Goal: Task Accomplishment & Management: Manage account settings

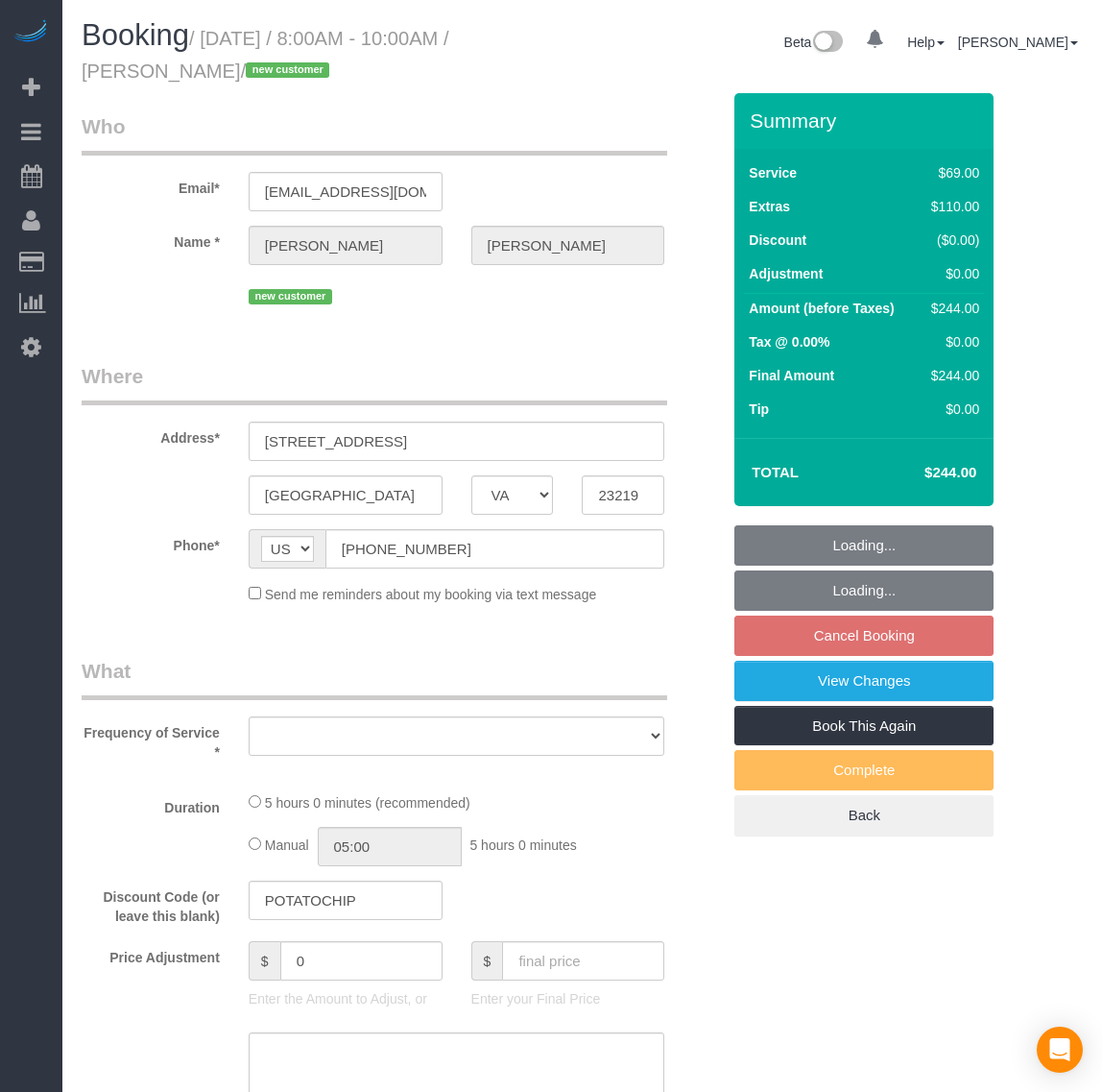
select select "VA"
select select "number:1"
select select "number:35"
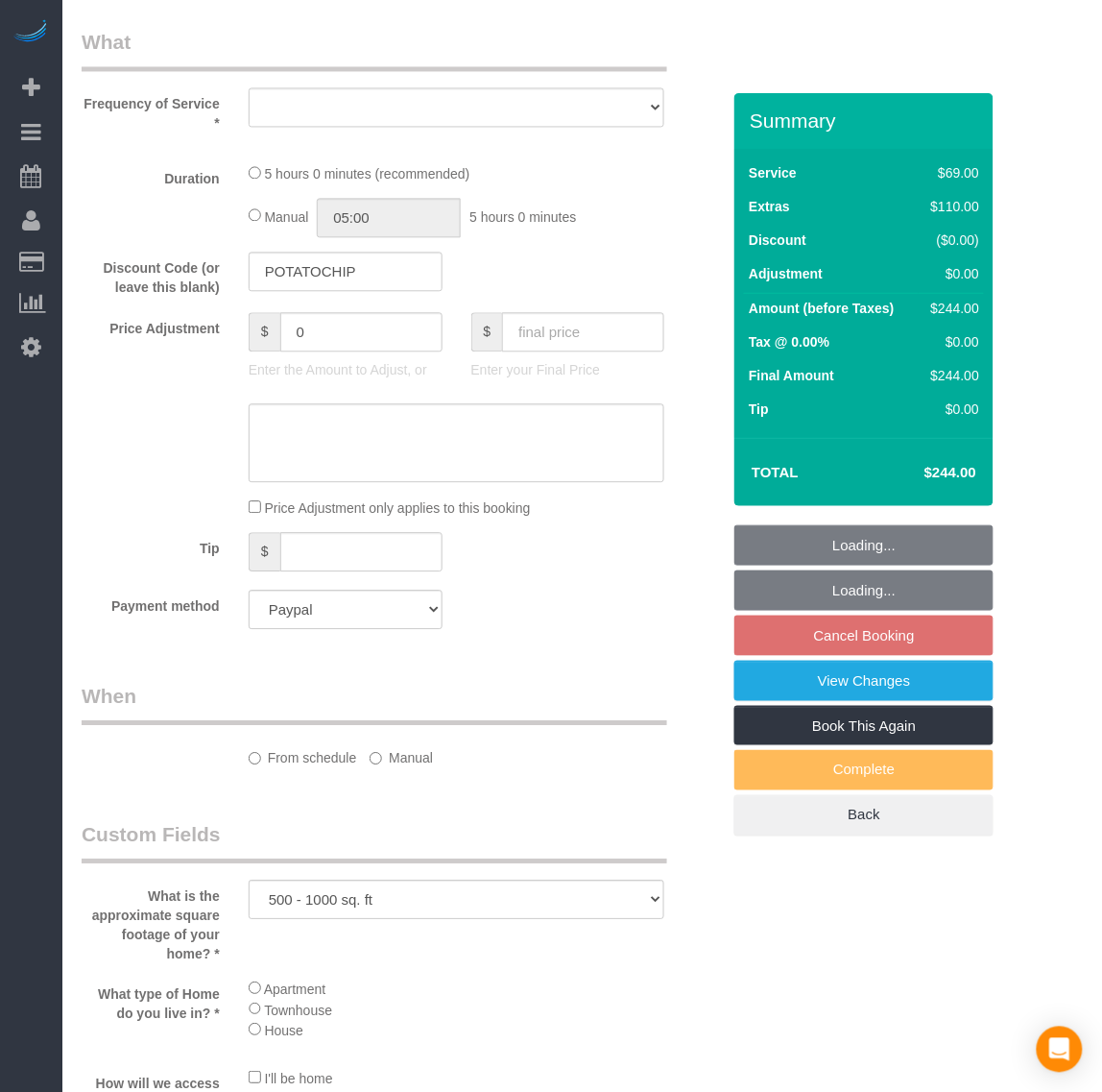
select select "object:7748"
select select "2"
select select "spot114"
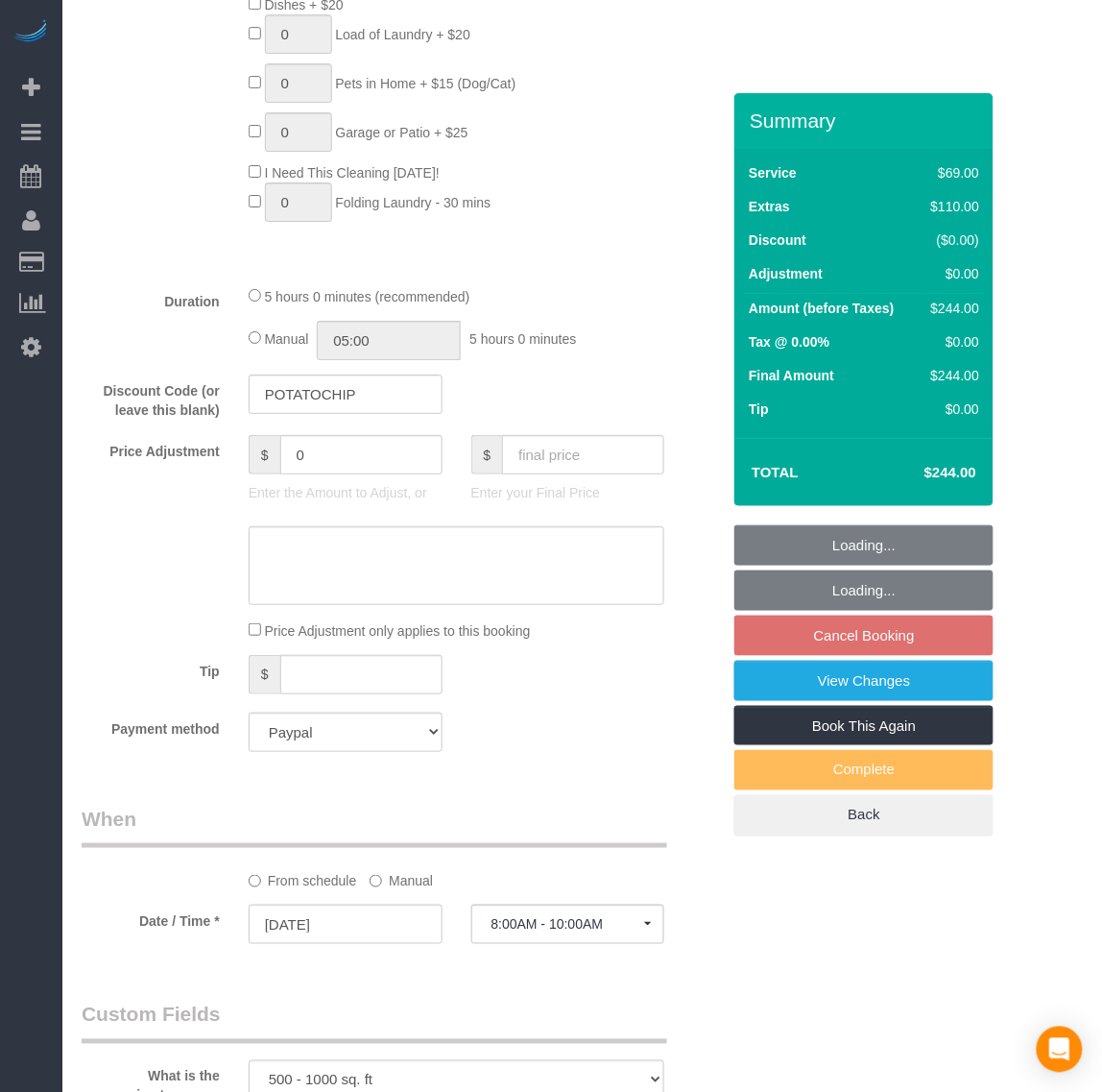
select select "object:7912"
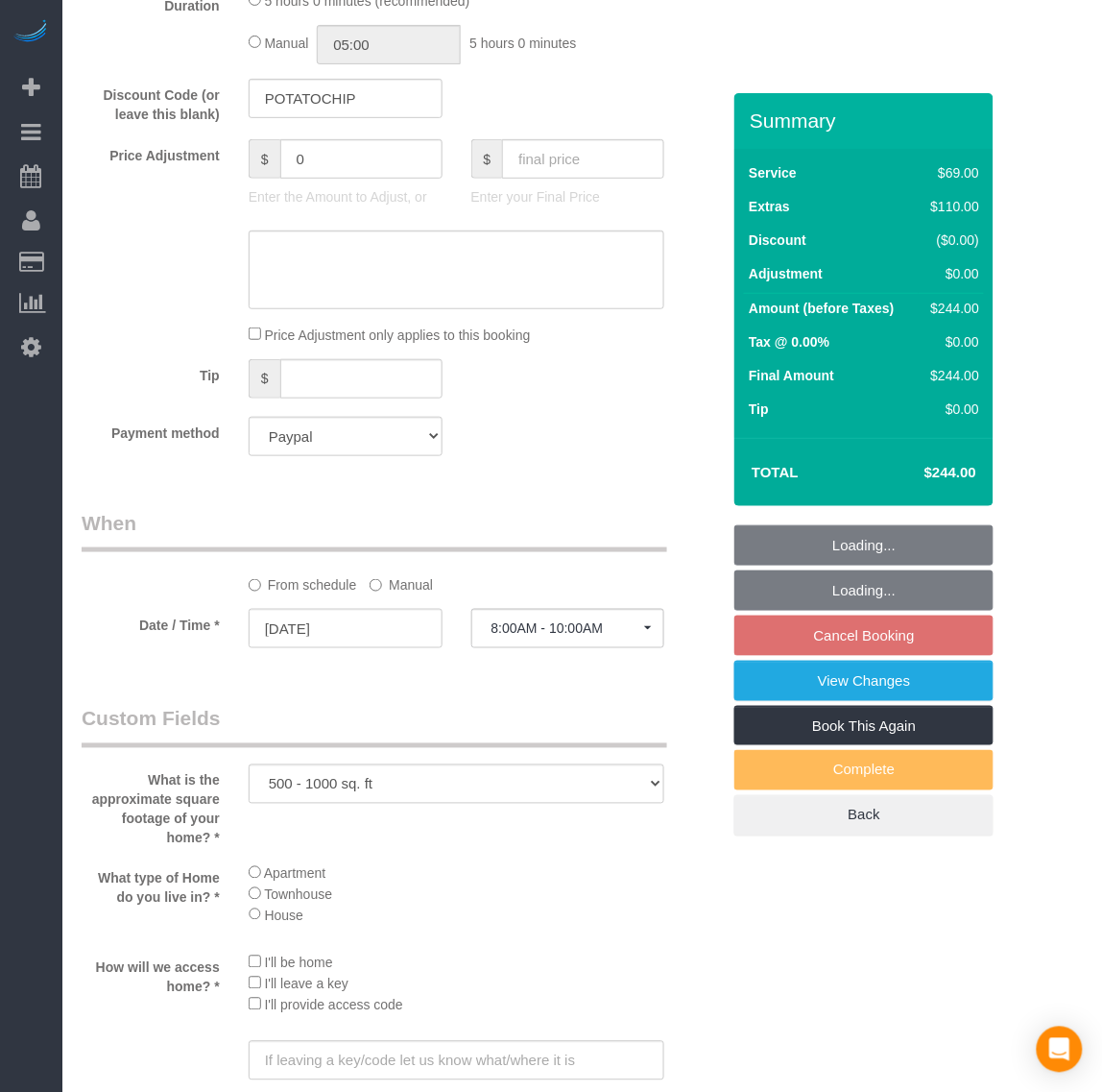
select select "2"
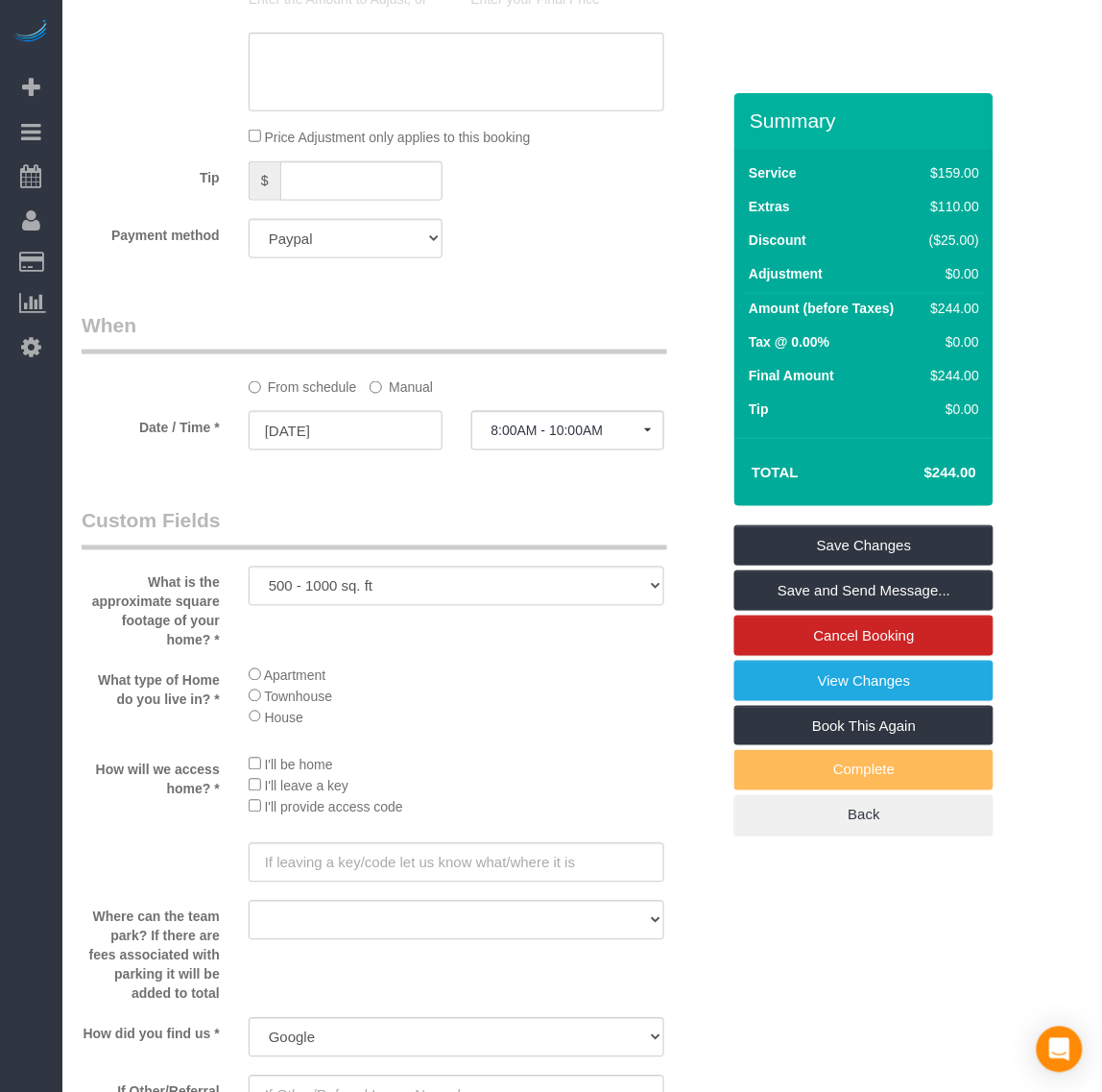
scroll to position [1677, 0]
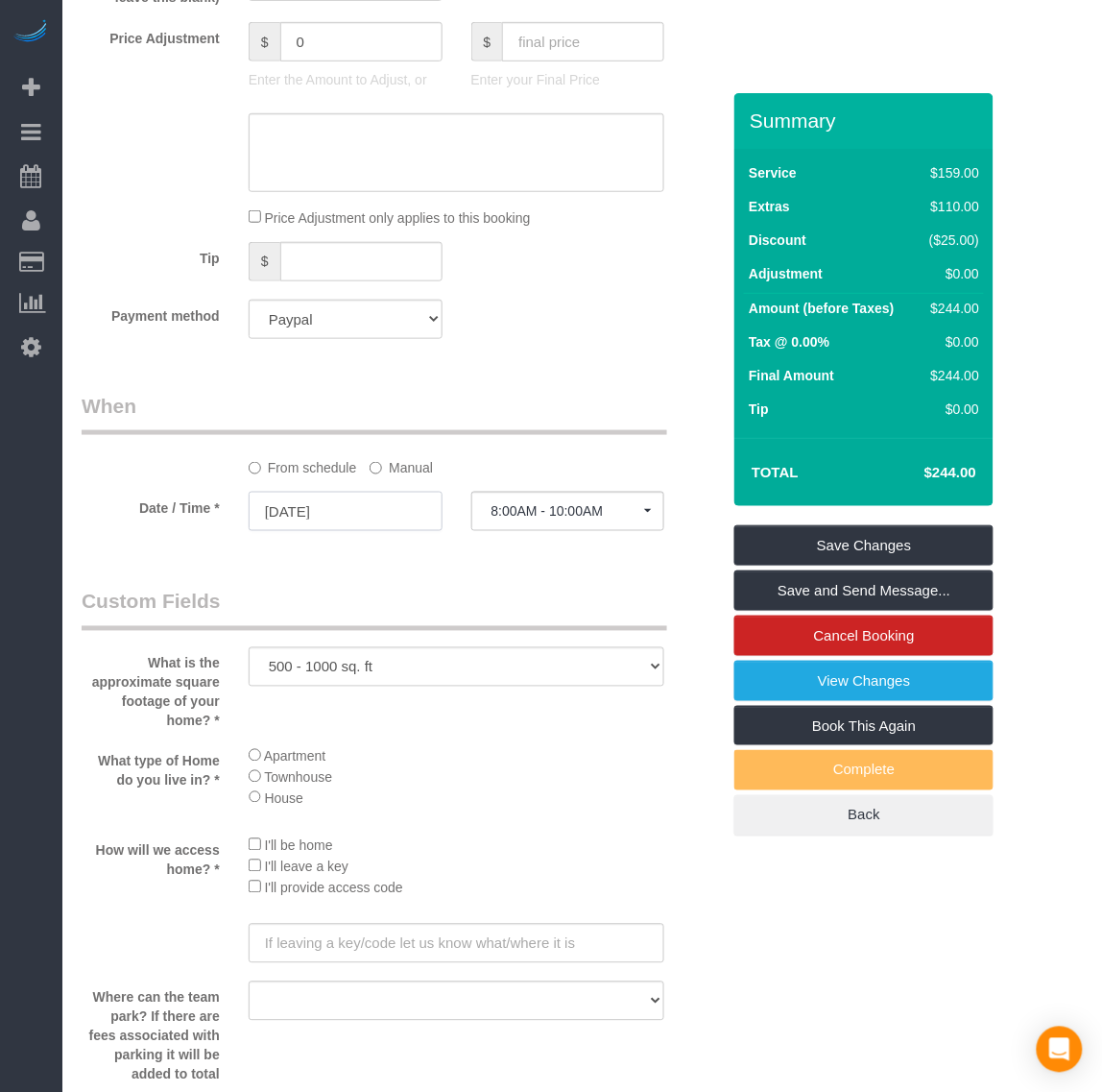
click at [338, 511] on input "[DATE]" at bounding box center [345, 510] width 194 height 39
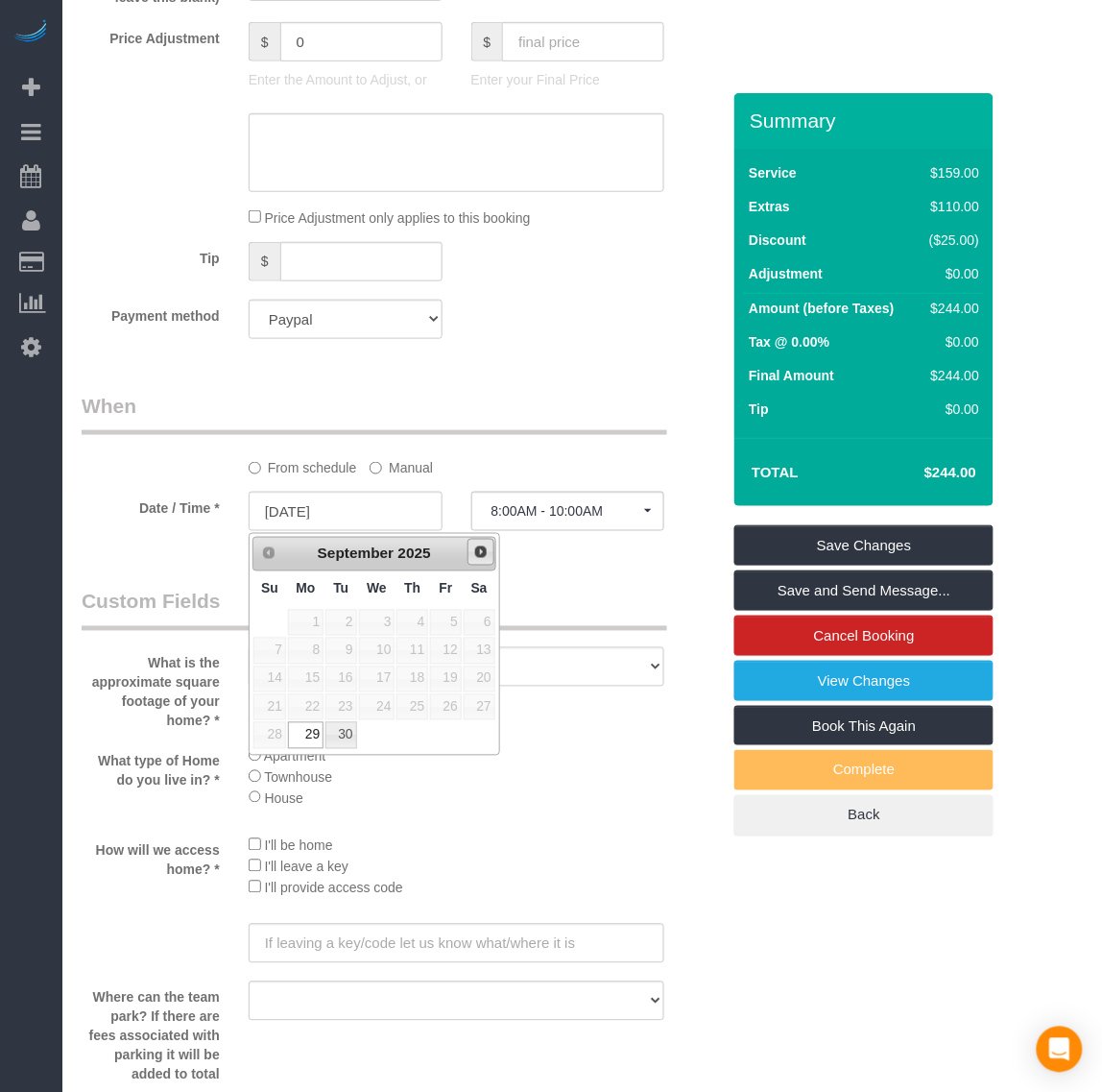
click at [481, 549] on span "Next" at bounding box center [480, 551] width 15 height 15
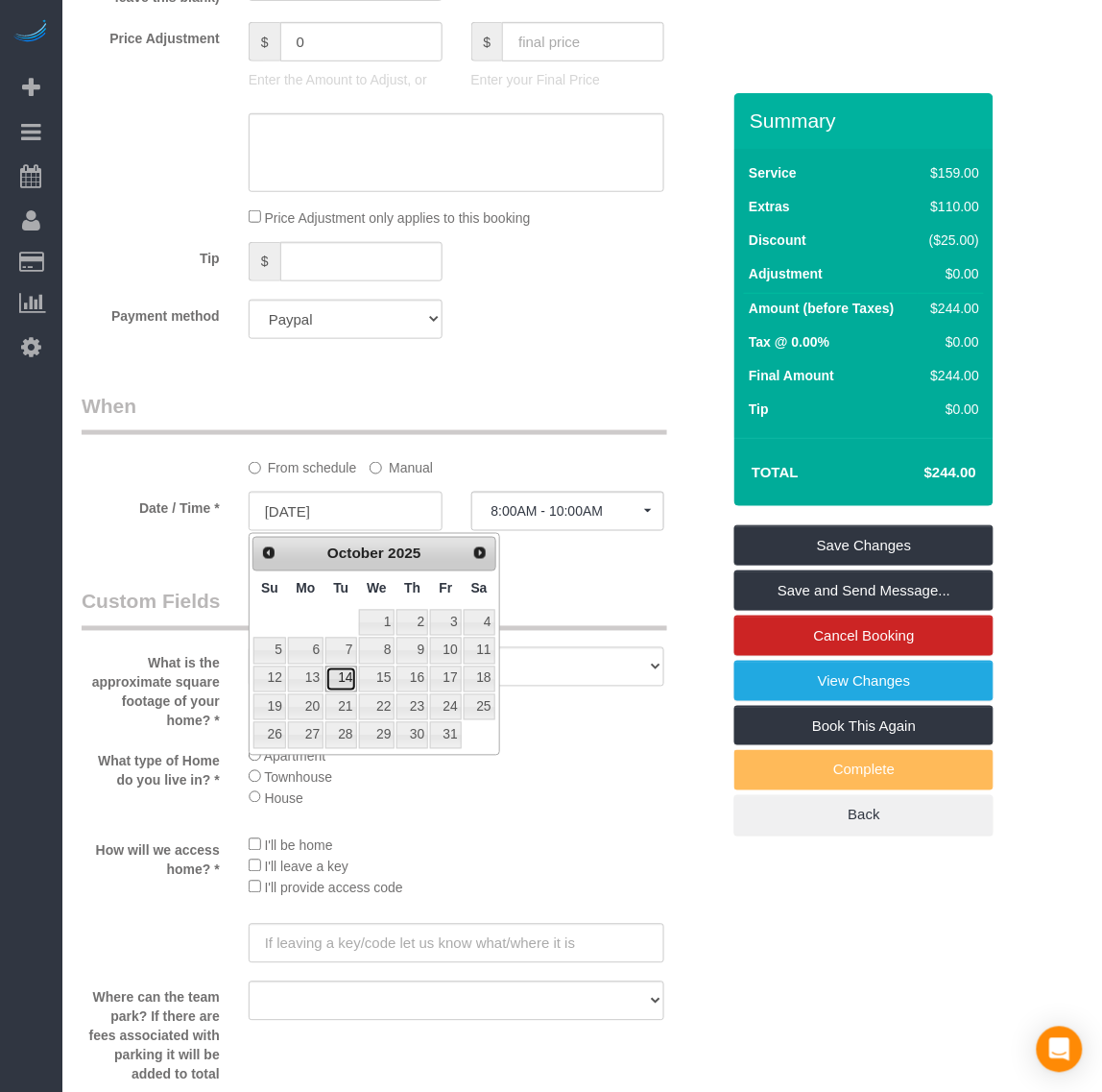
click at [338, 673] on link "14" at bounding box center [340, 680] width 31 height 26
type input "[DATE]"
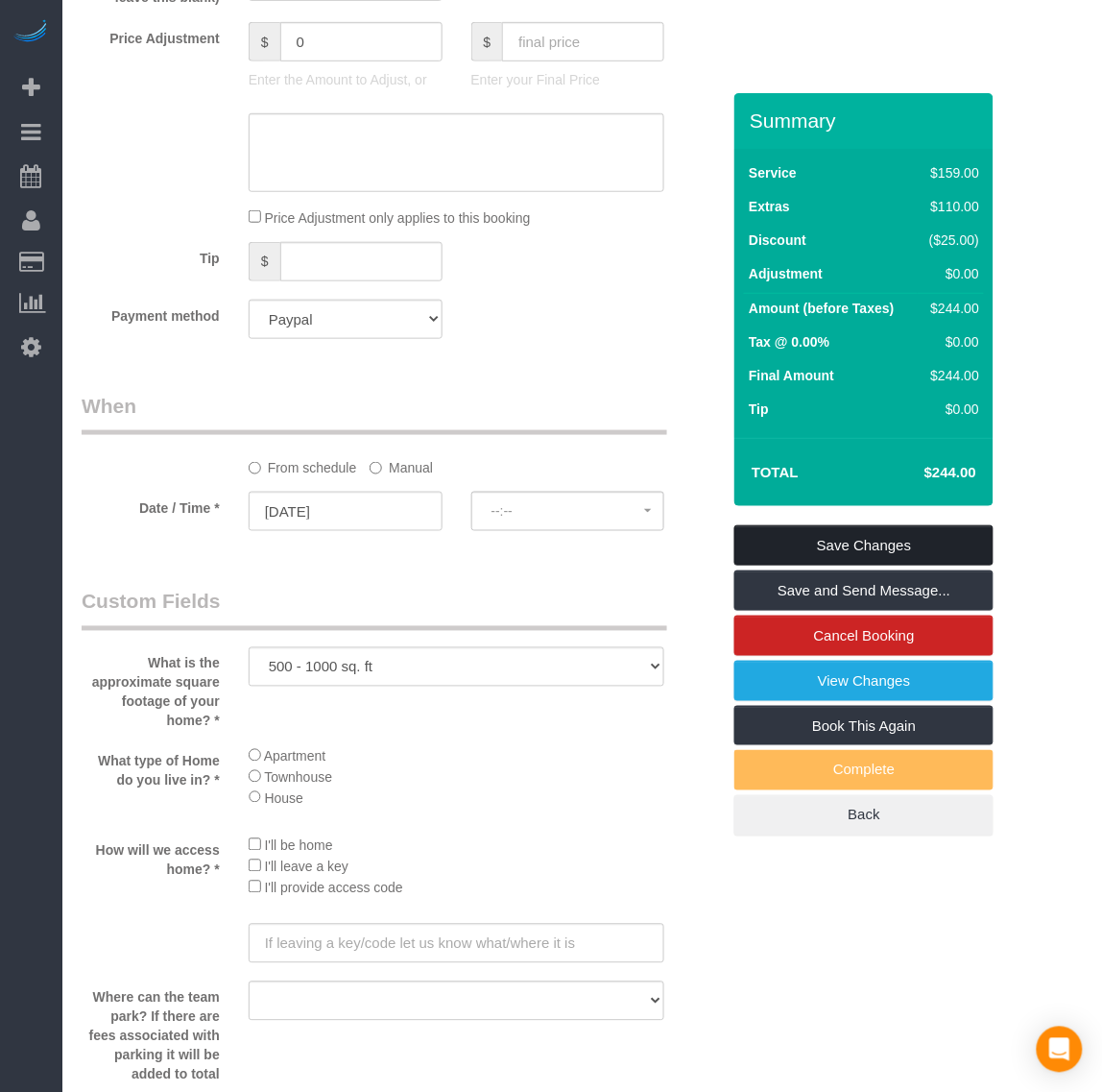
select select "spot134"
click at [865, 543] on link "Save Changes" at bounding box center [864, 545] width 260 height 40
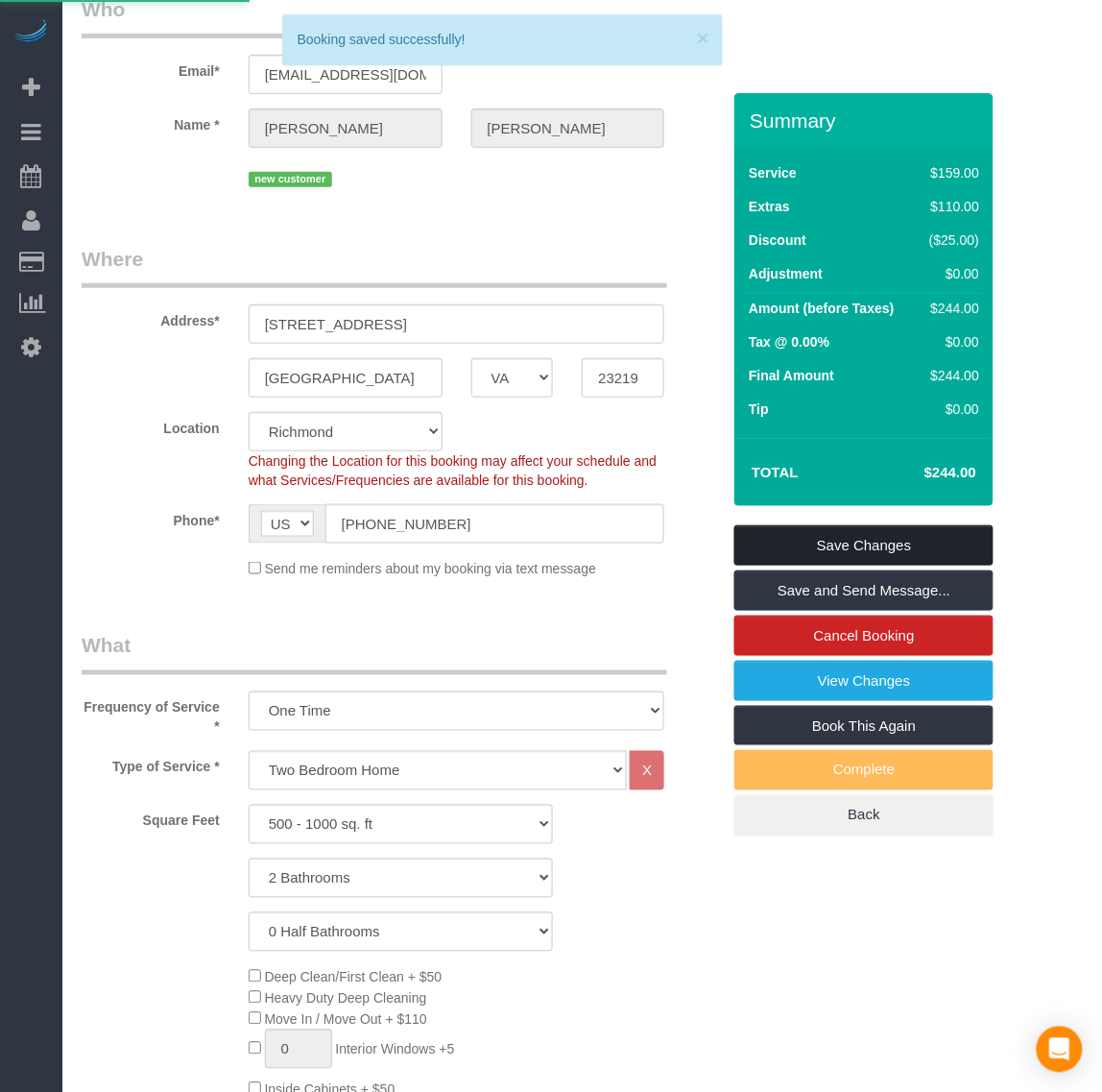
scroll to position [0, 0]
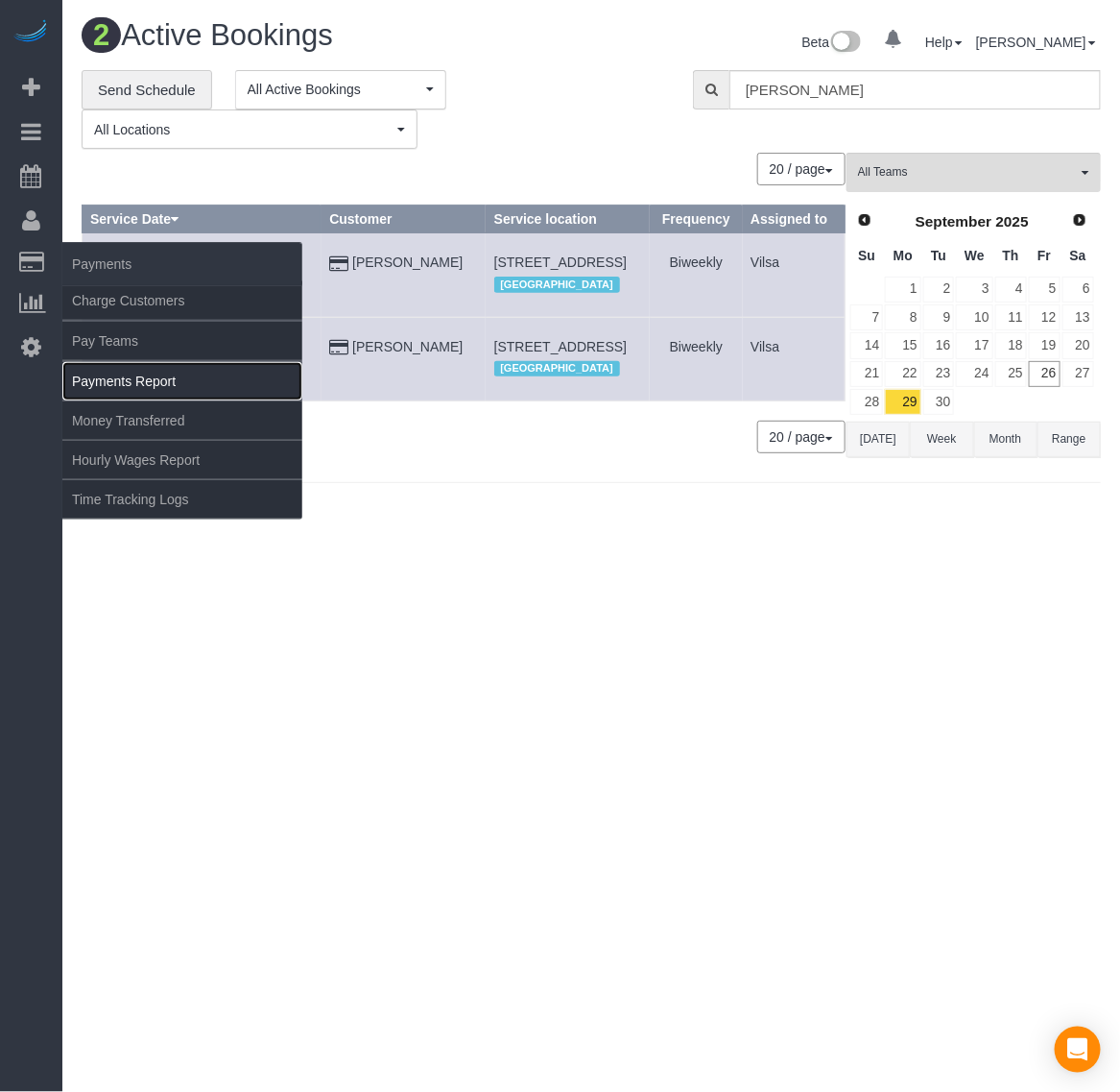
click at [125, 379] on link "Payments Report" at bounding box center [183, 381] width 240 height 38
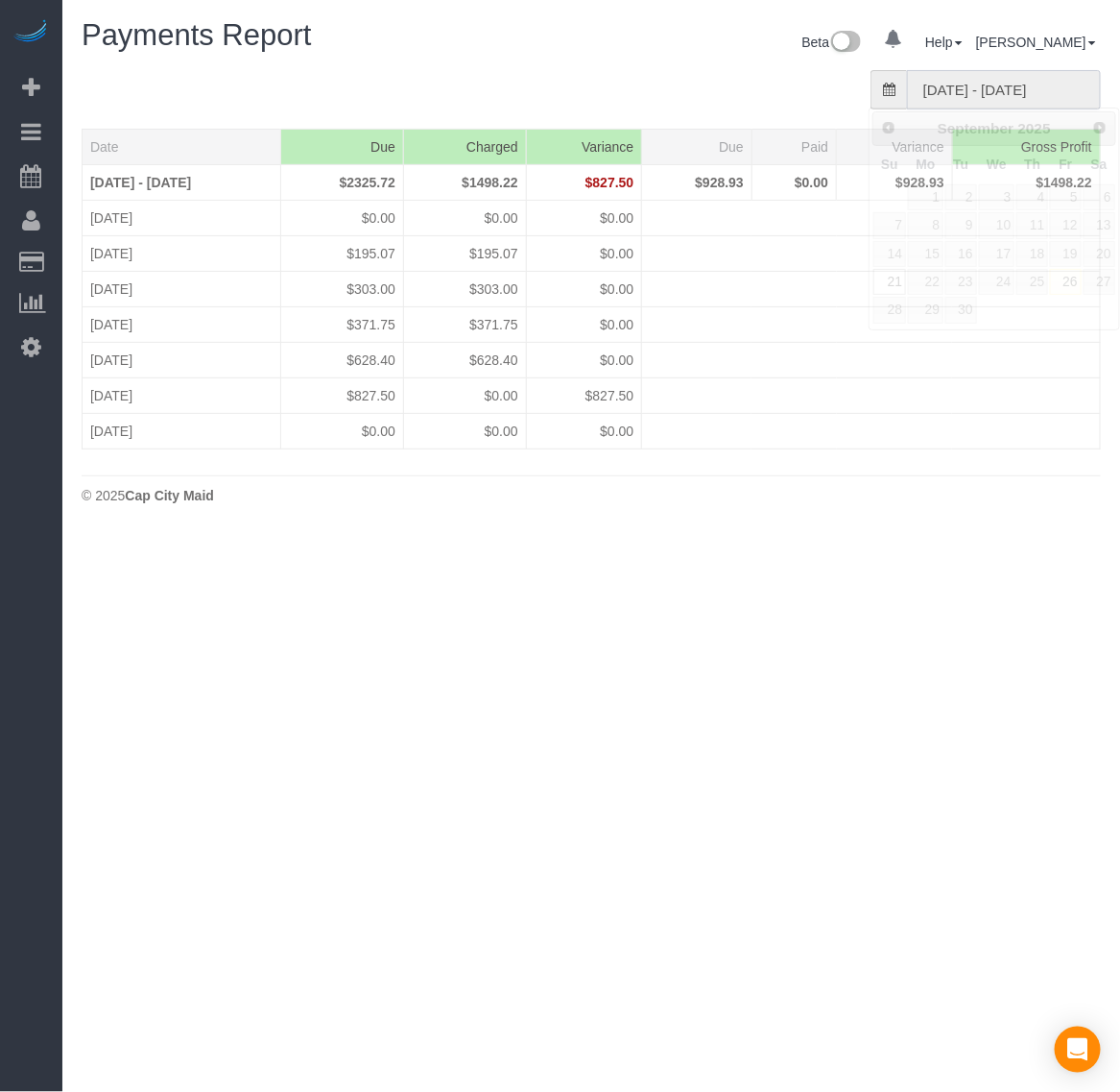
click at [985, 88] on input "[DATE] - [DATE]" at bounding box center [1004, 89] width 194 height 39
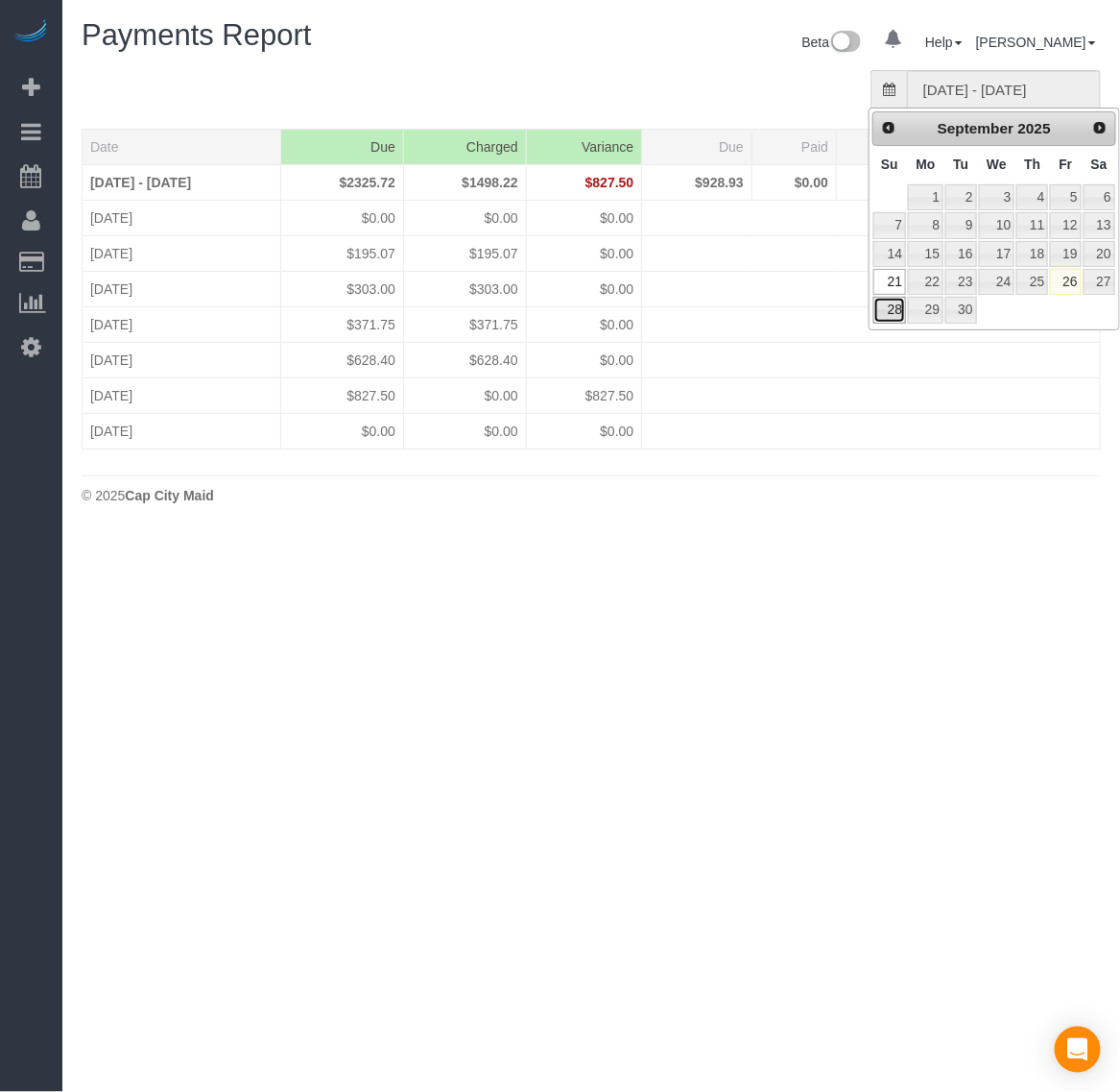
click at [880, 319] on link "28" at bounding box center [889, 309] width 33 height 26
type input "[DATE] - [DATE]"
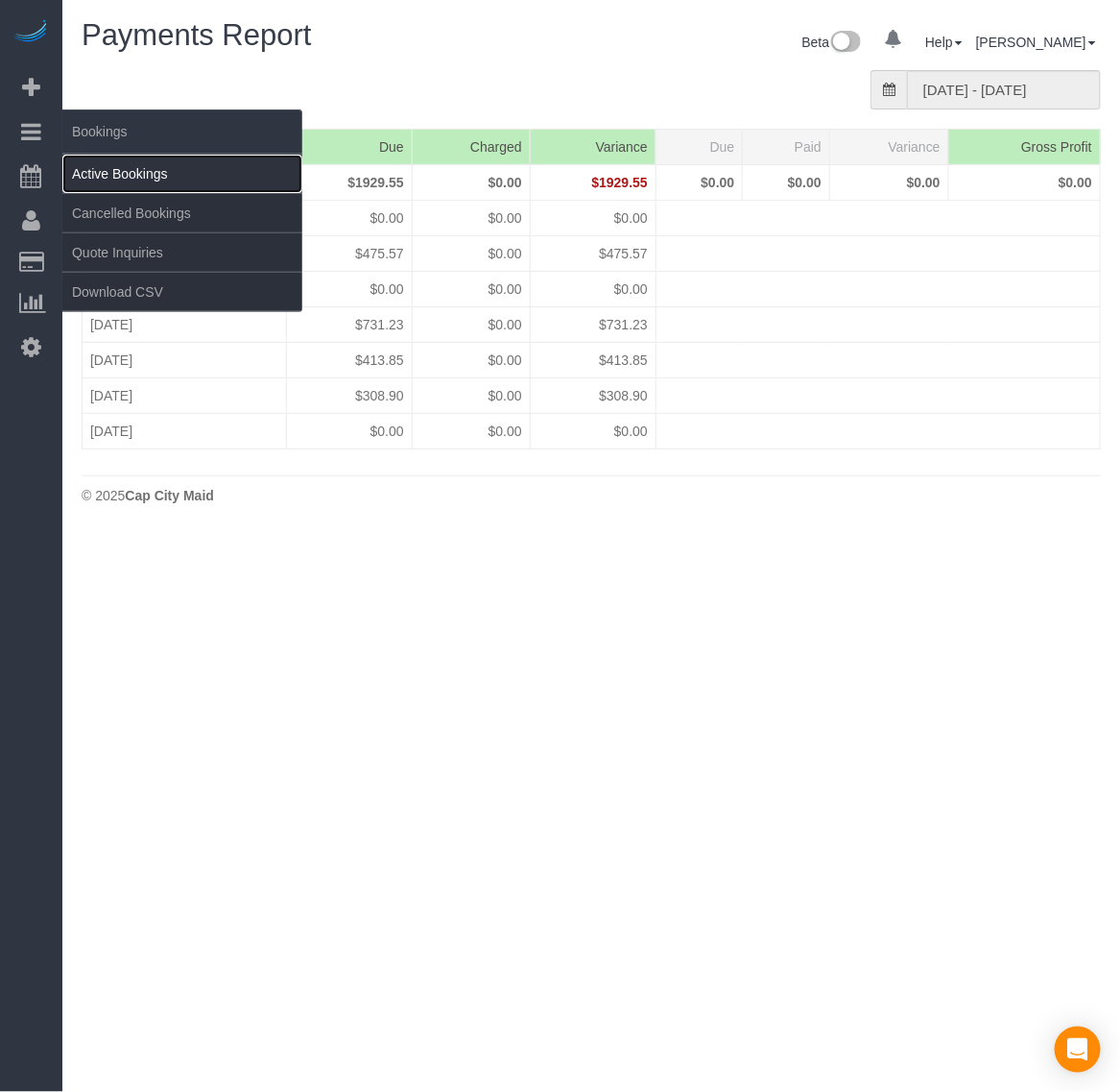
click at [121, 174] on link "Active Bookings" at bounding box center [183, 174] width 240 height 38
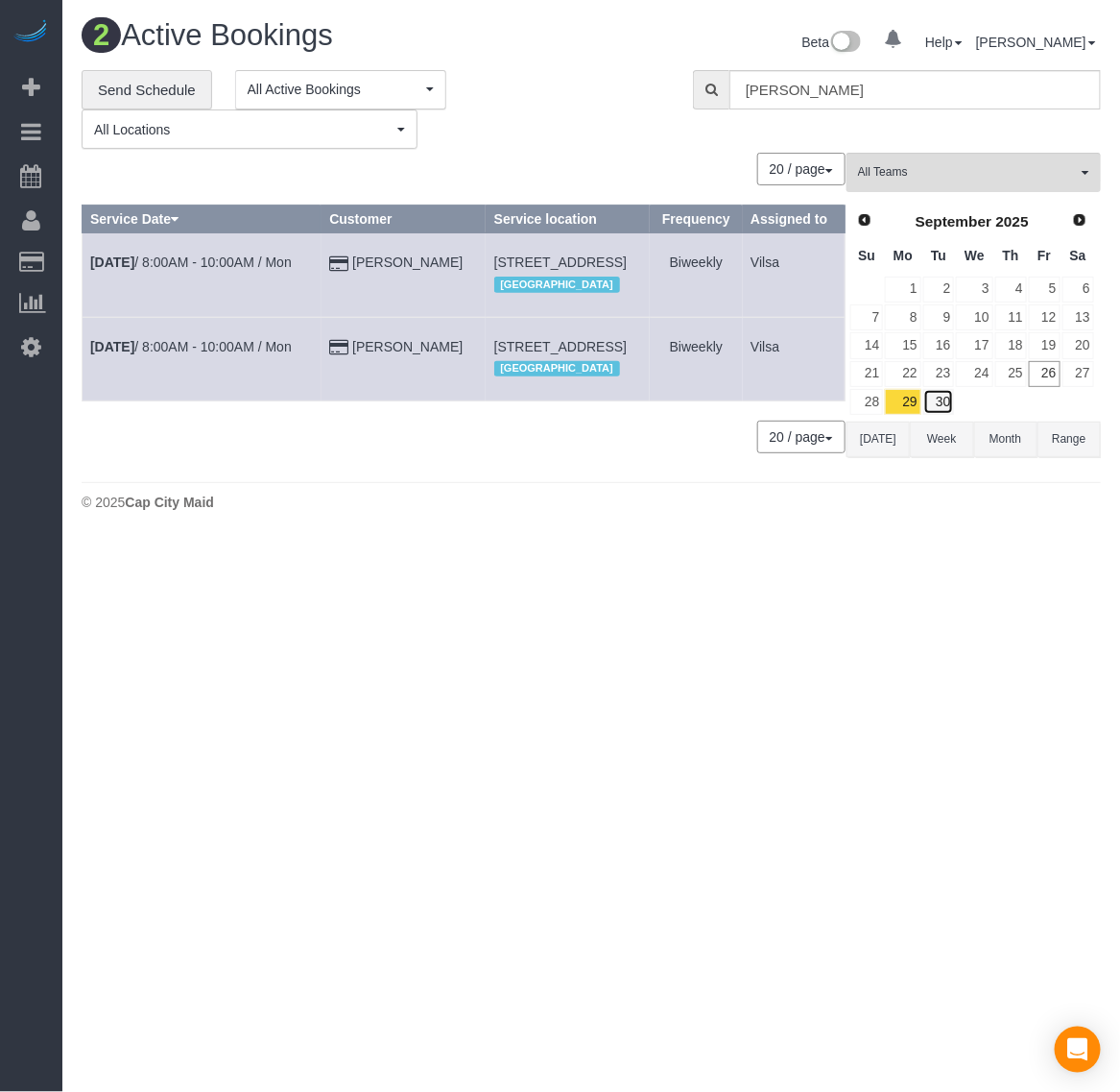
click at [939, 405] on link "30" at bounding box center [939, 402] width 32 height 26
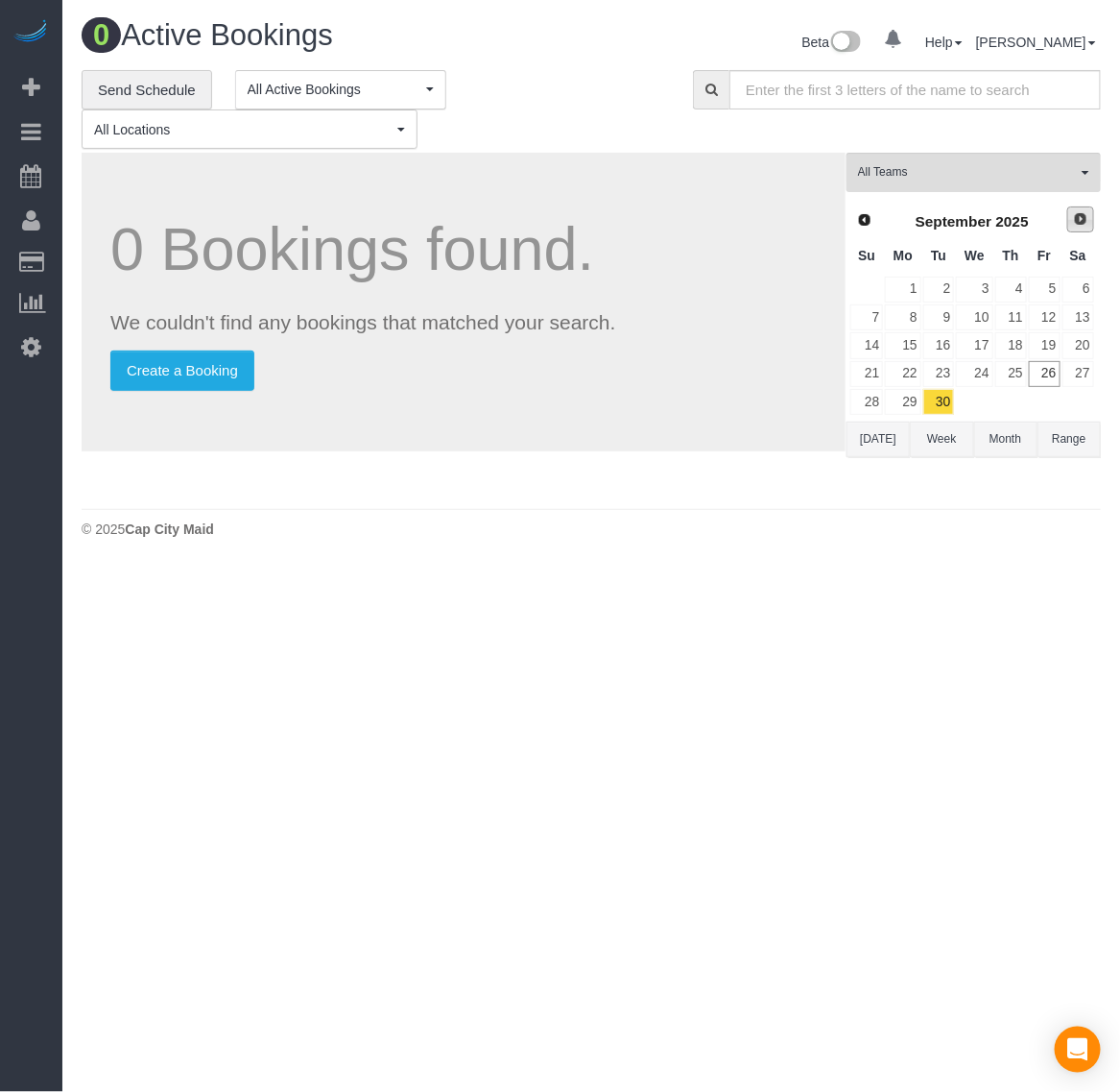
click at [1081, 224] on span "Next" at bounding box center [1080, 219] width 15 height 15
click at [977, 288] on link "1" at bounding box center [974, 289] width 37 height 26
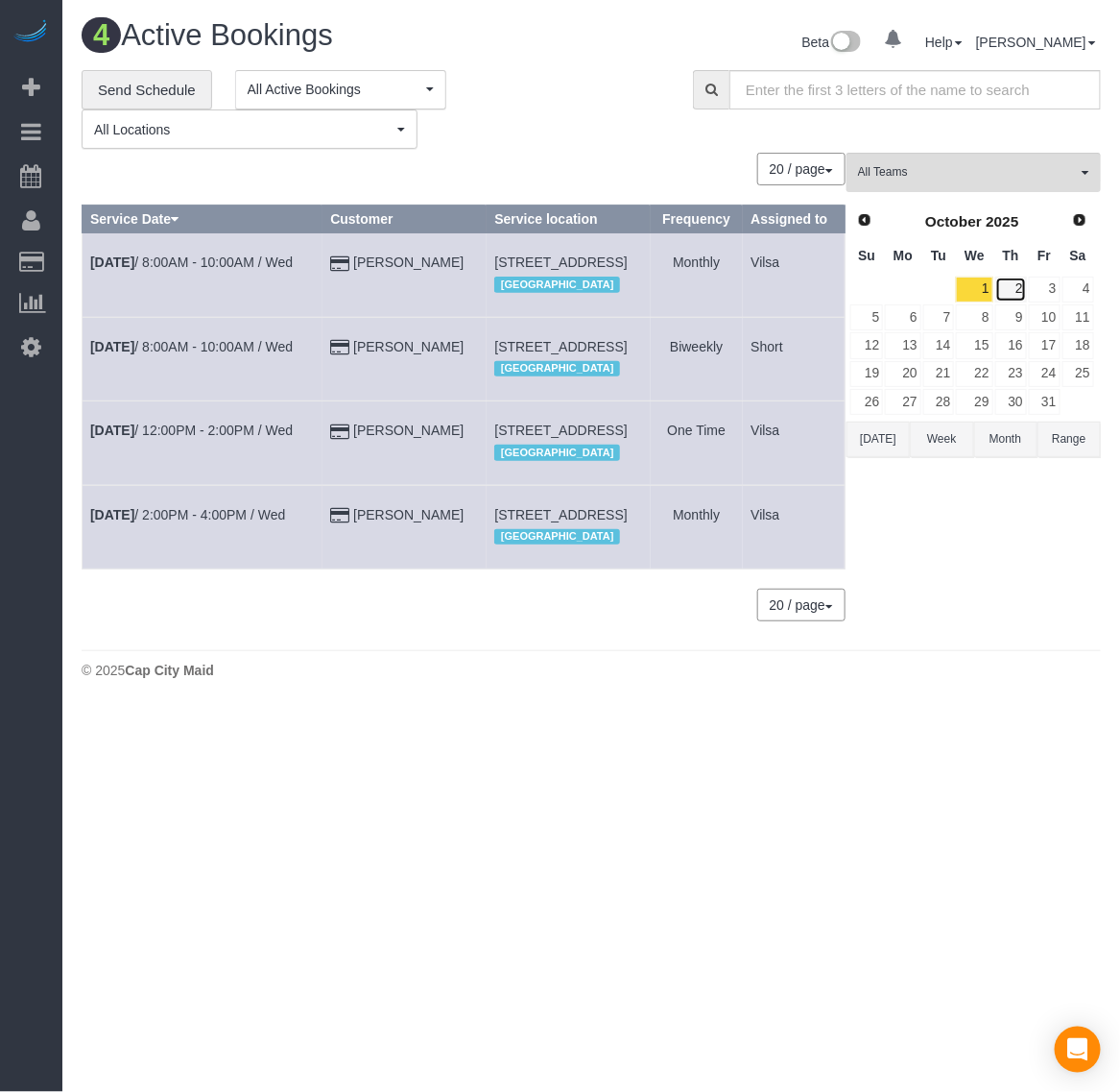
click at [1019, 290] on link "2" at bounding box center [1011, 289] width 32 height 26
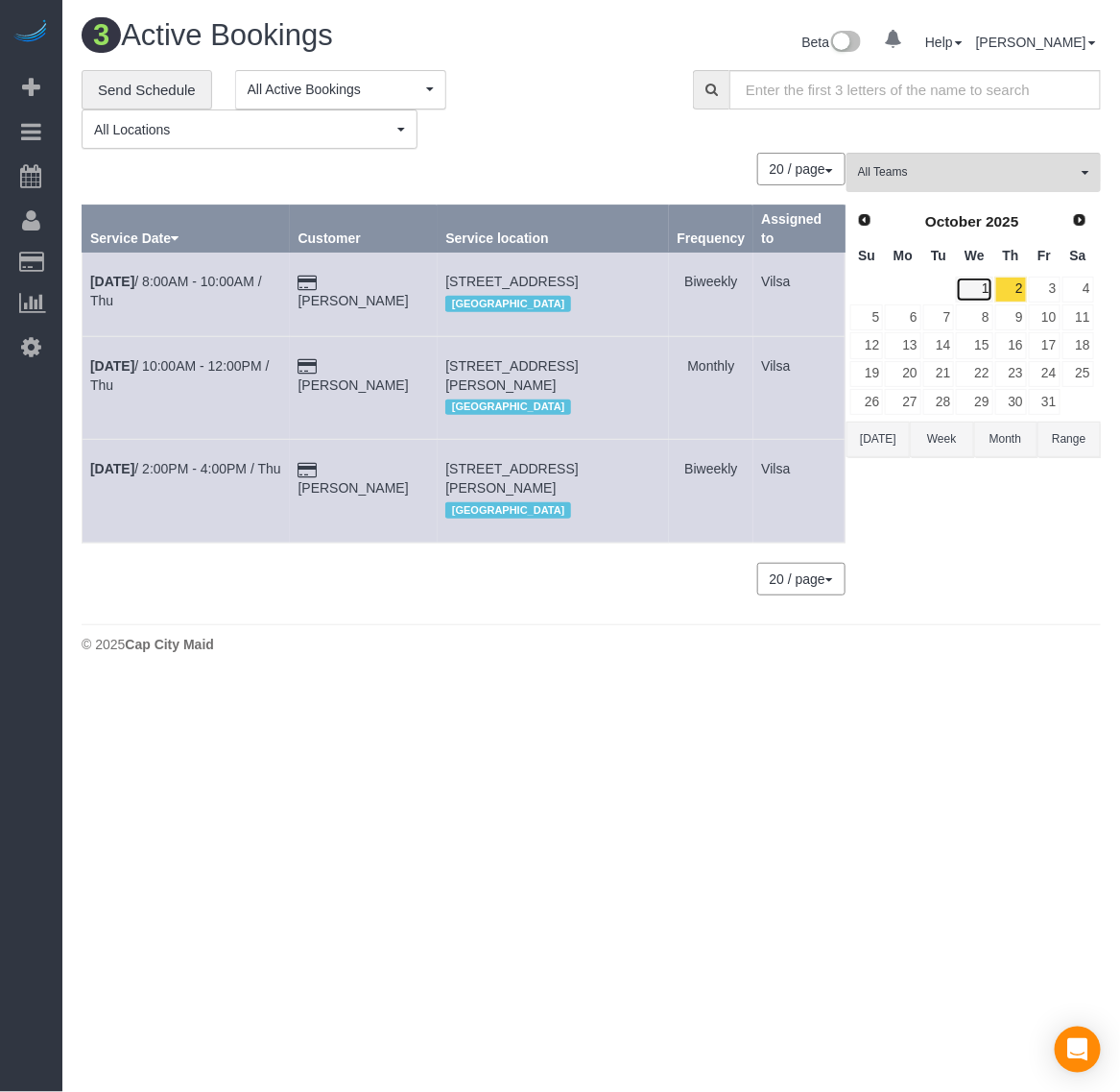
click at [985, 292] on link "1" at bounding box center [974, 289] width 37 height 26
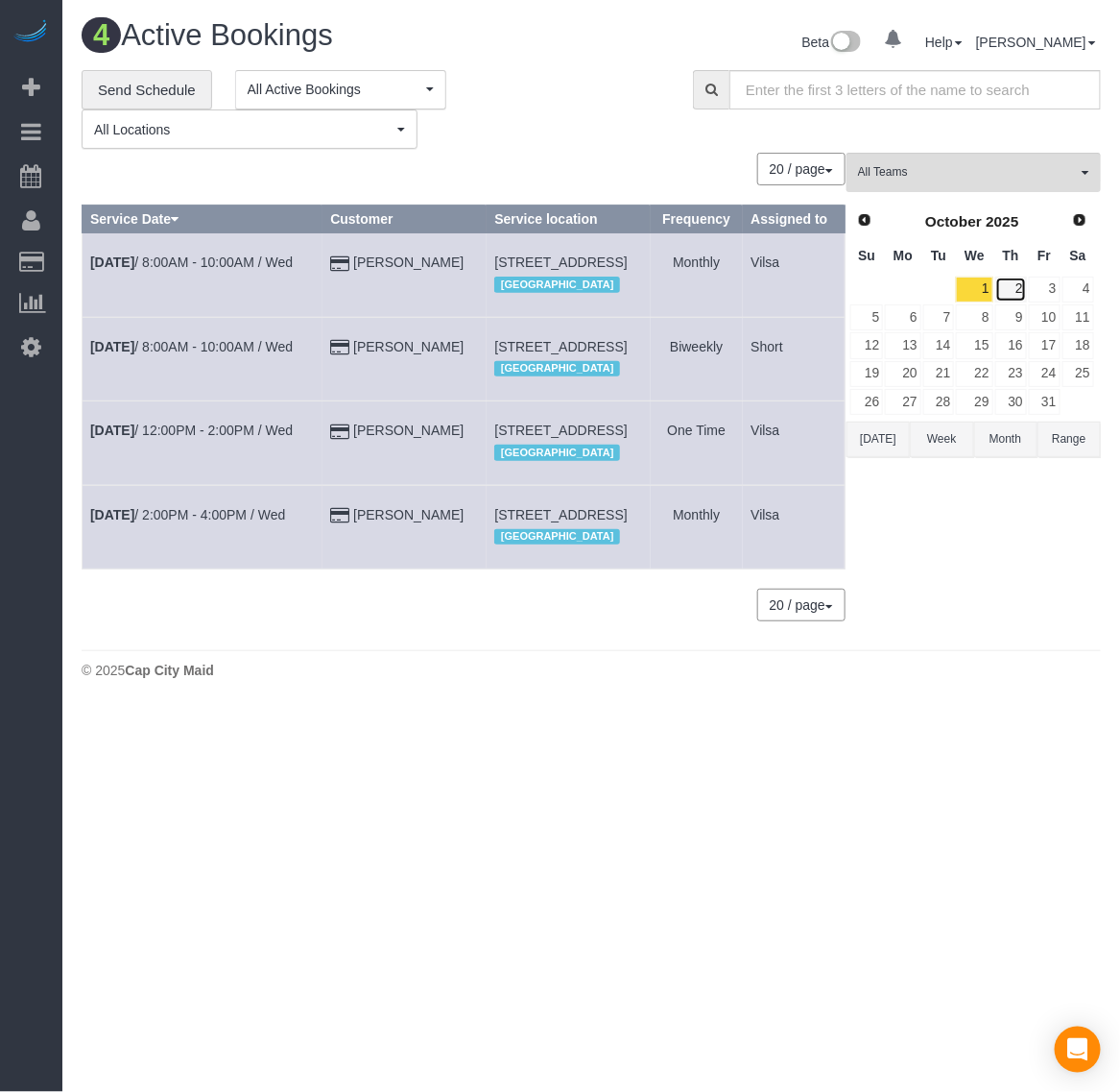
click at [1020, 294] on link "2" at bounding box center [1011, 289] width 32 height 26
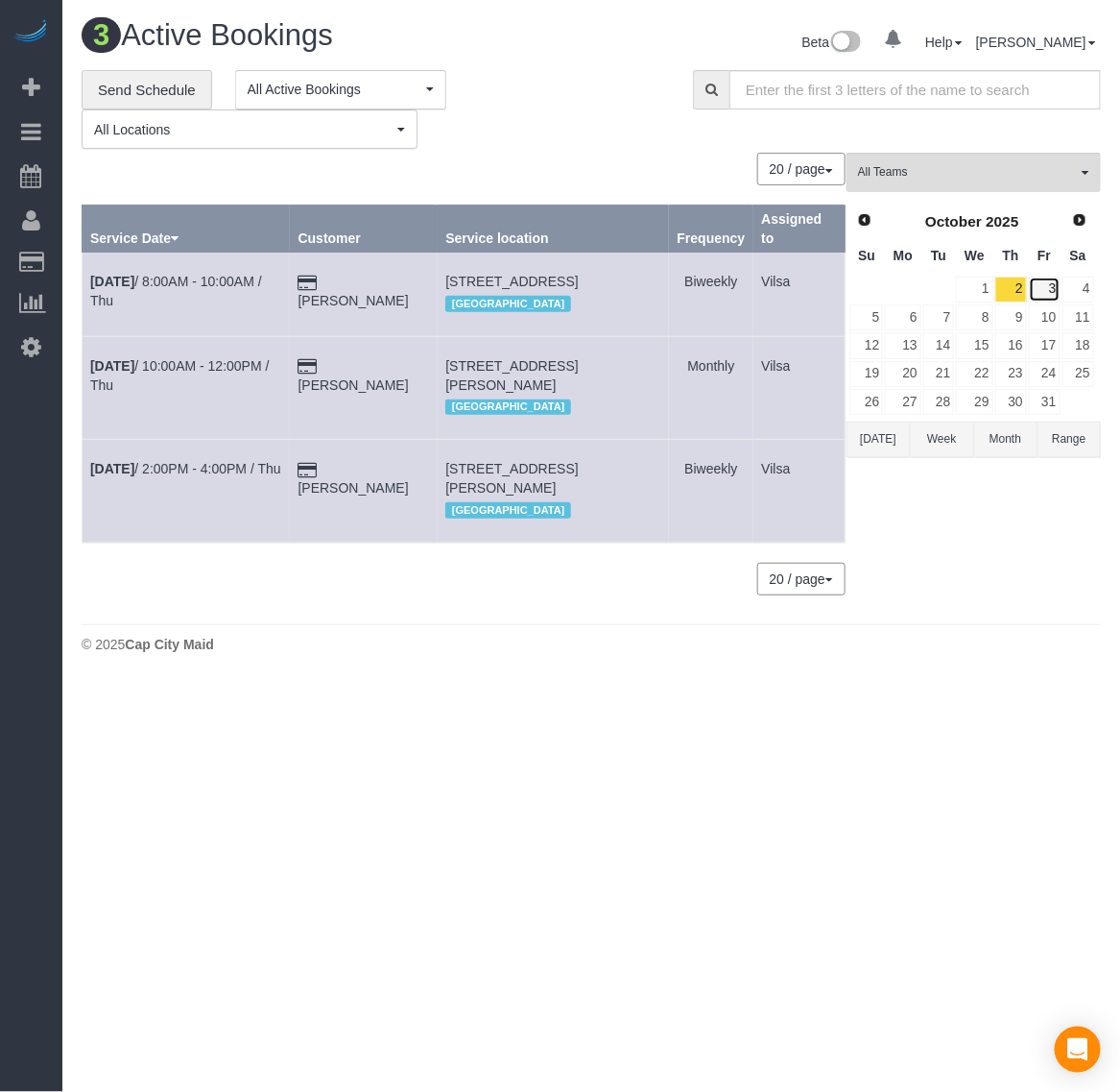
click at [1051, 288] on link "3" at bounding box center [1045, 289] width 32 height 26
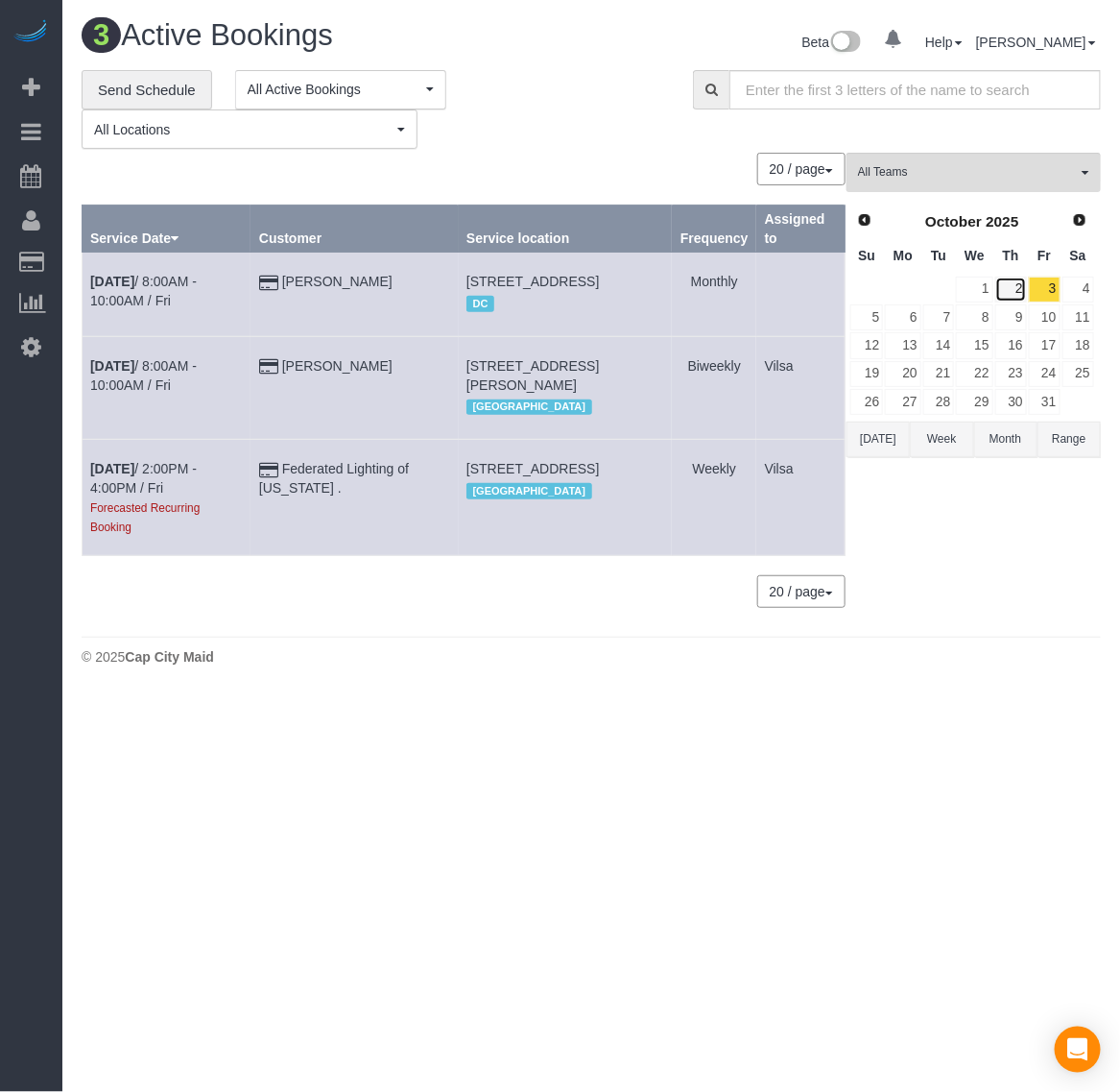
click at [1010, 285] on link "2" at bounding box center [1011, 289] width 32 height 26
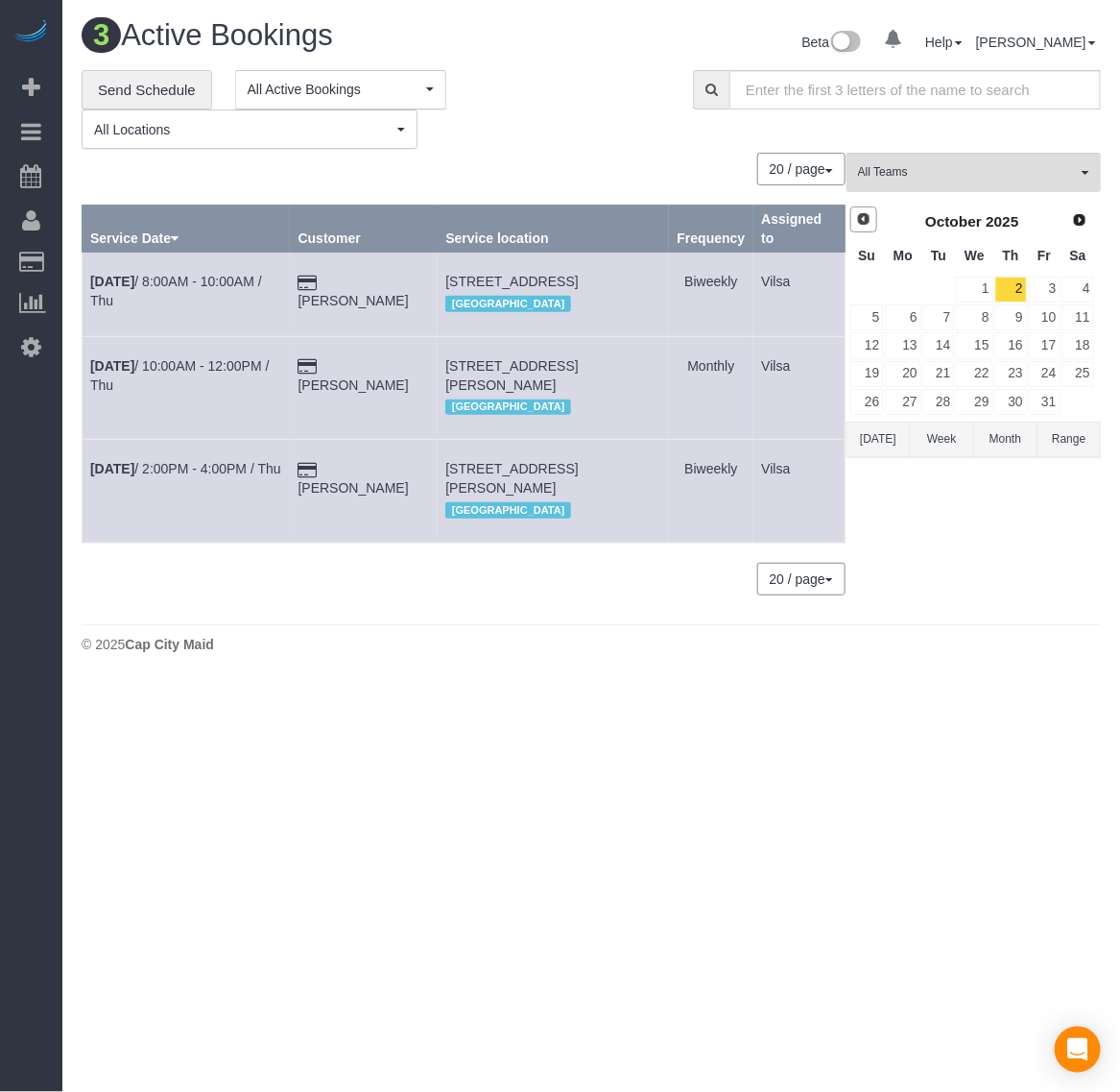
click at [862, 228] on link "Prev" at bounding box center [863, 220] width 27 height 27
click at [1018, 289] on link "4" at bounding box center [1011, 289] width 32 height 26
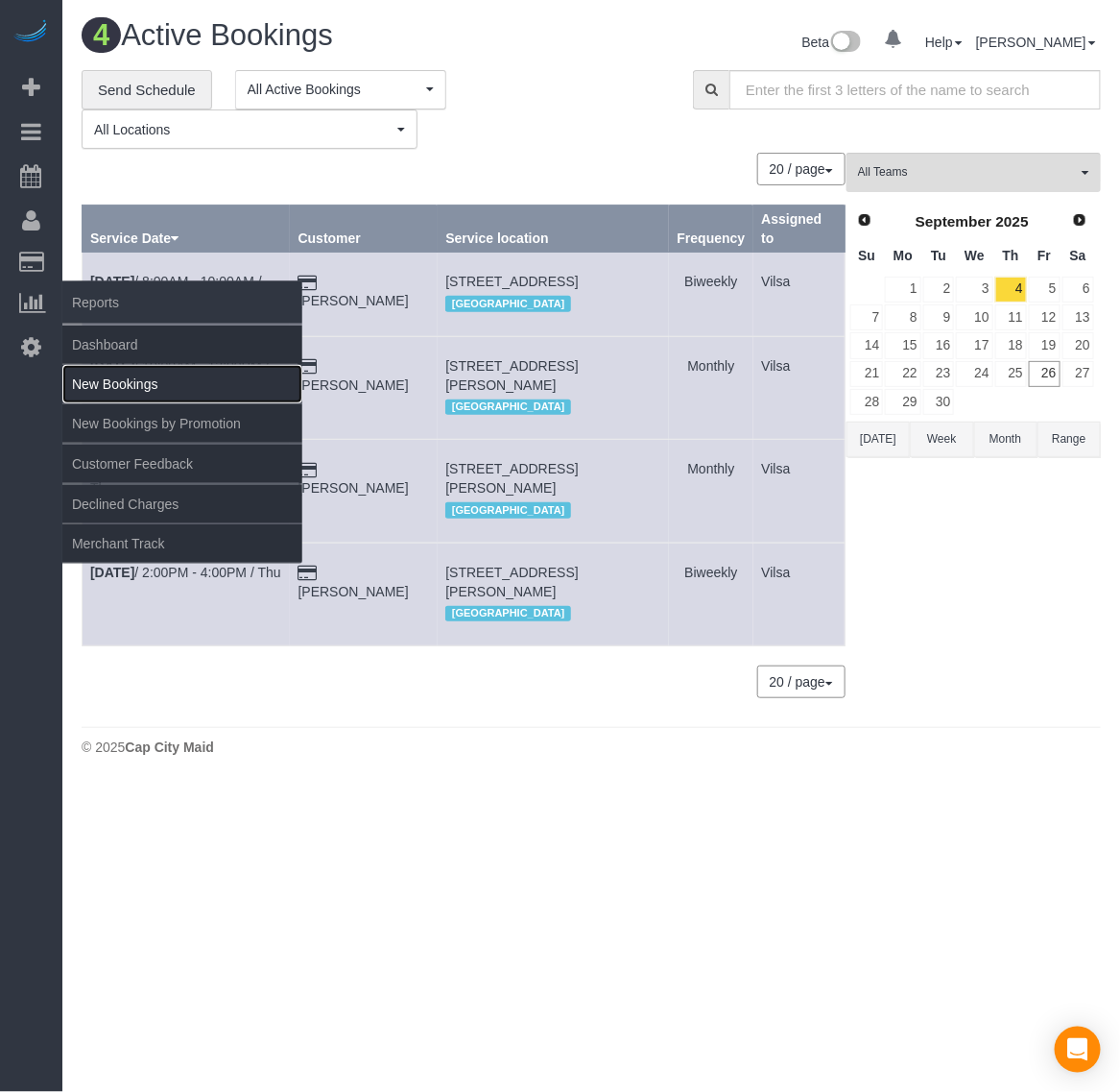
click at [120, 374] on link "New Bookings" at bounding box center [183, 384] width 240 height 38
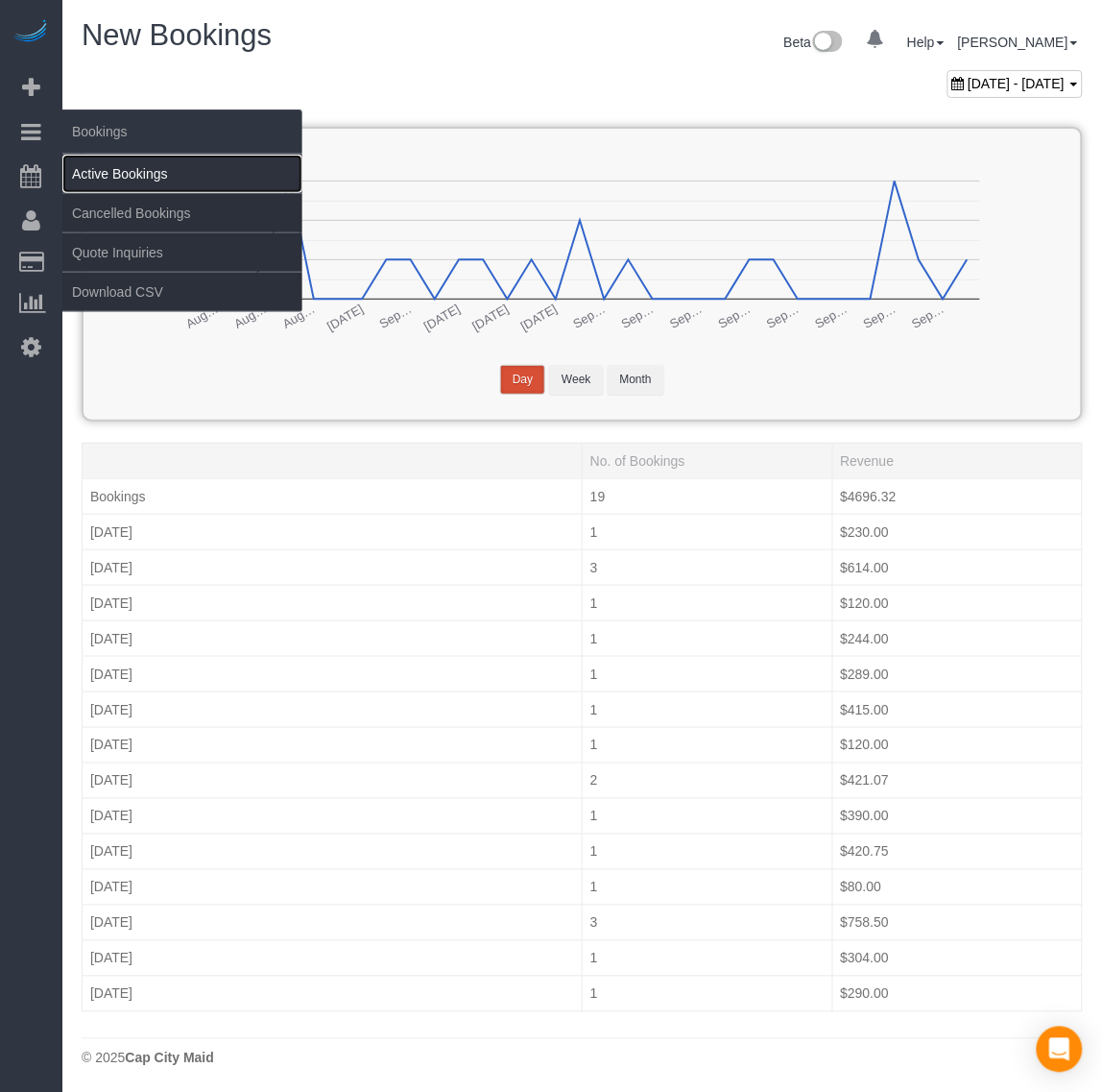
click at [99, 166] on link "Active Bookings" at bounding box center [183, 174] width 240 height 38
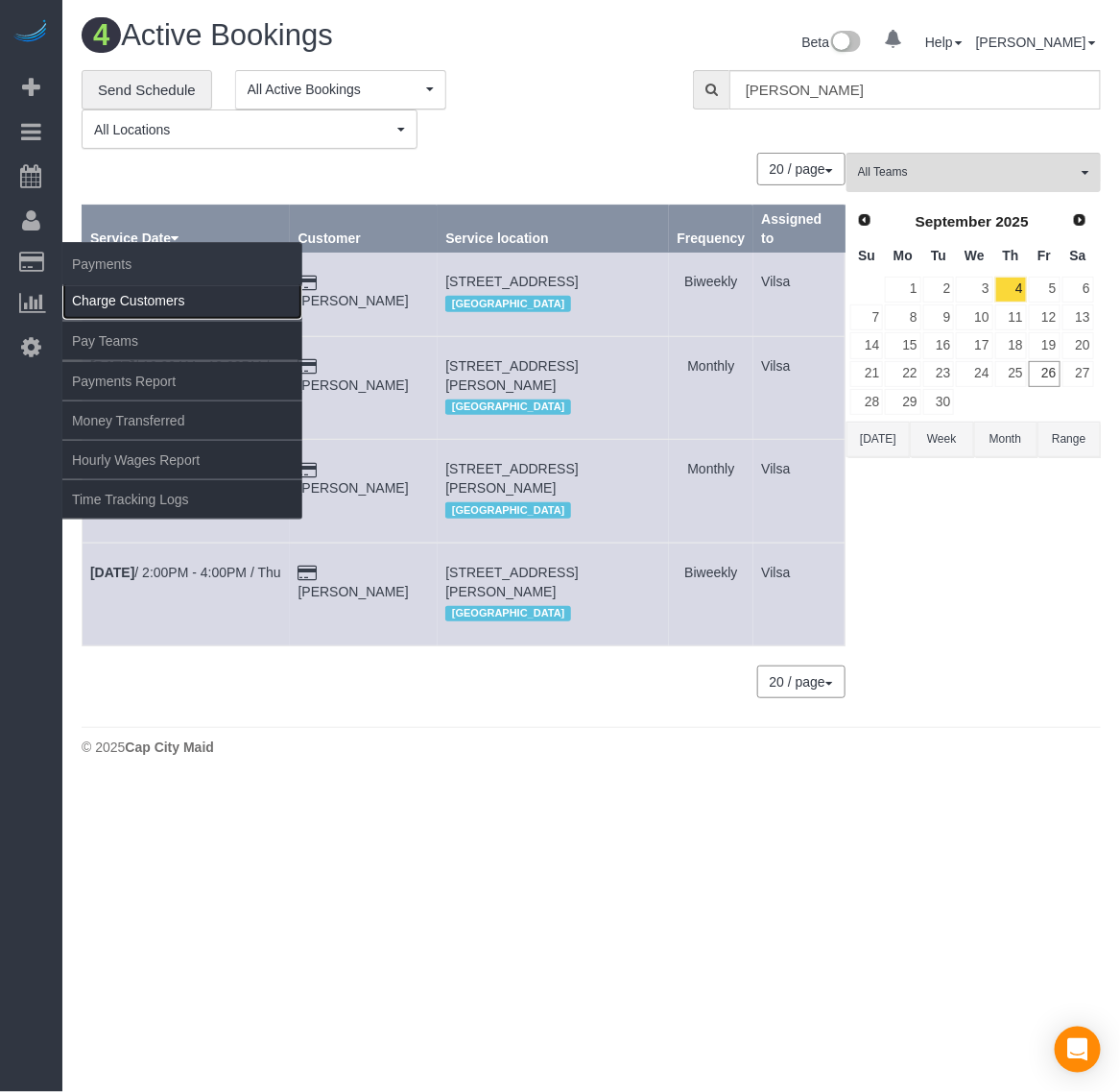
click at [102, 286] on link "Charge Customers" at bounding box center [183, 300] width 240 height 38
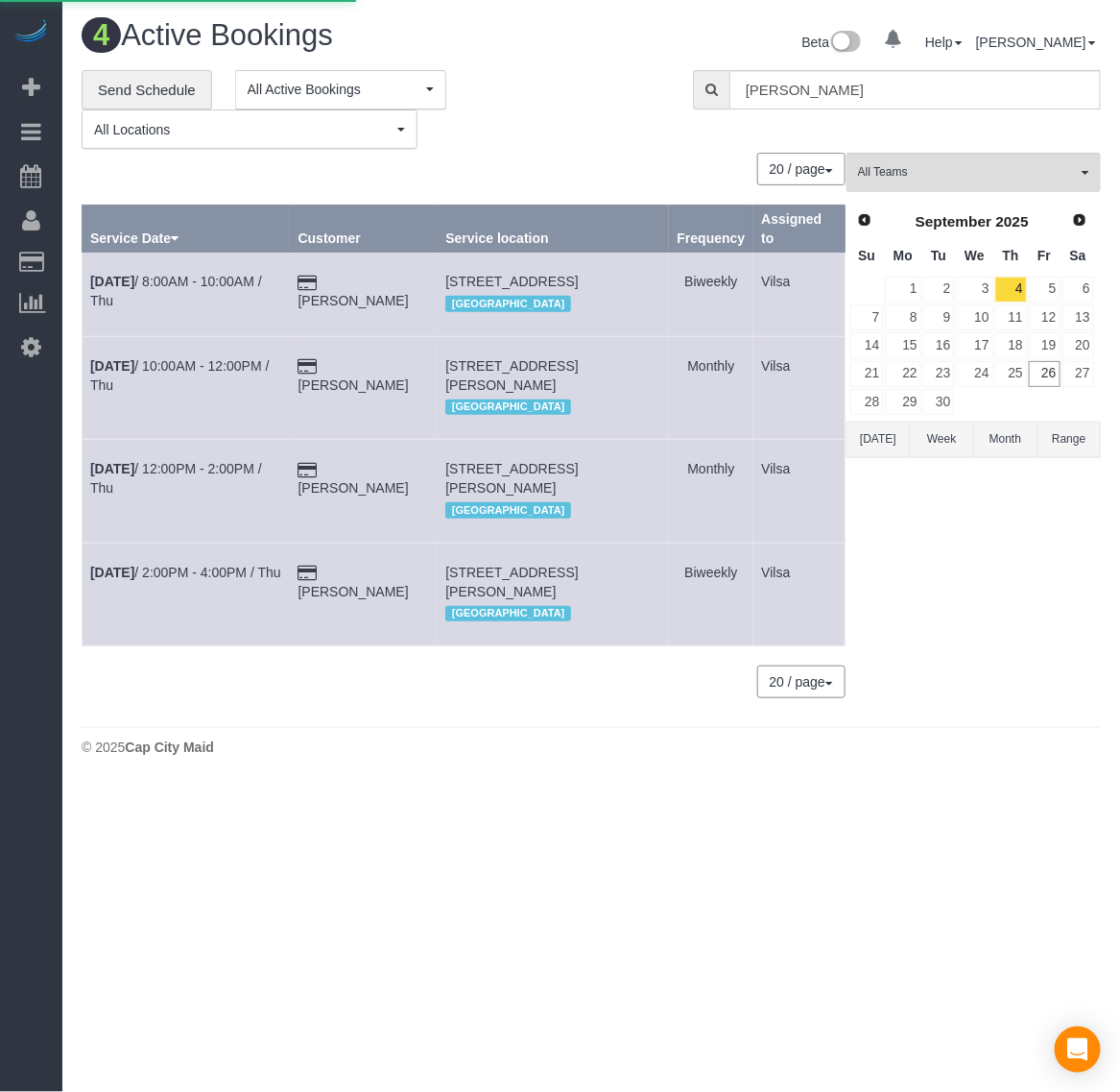
select select
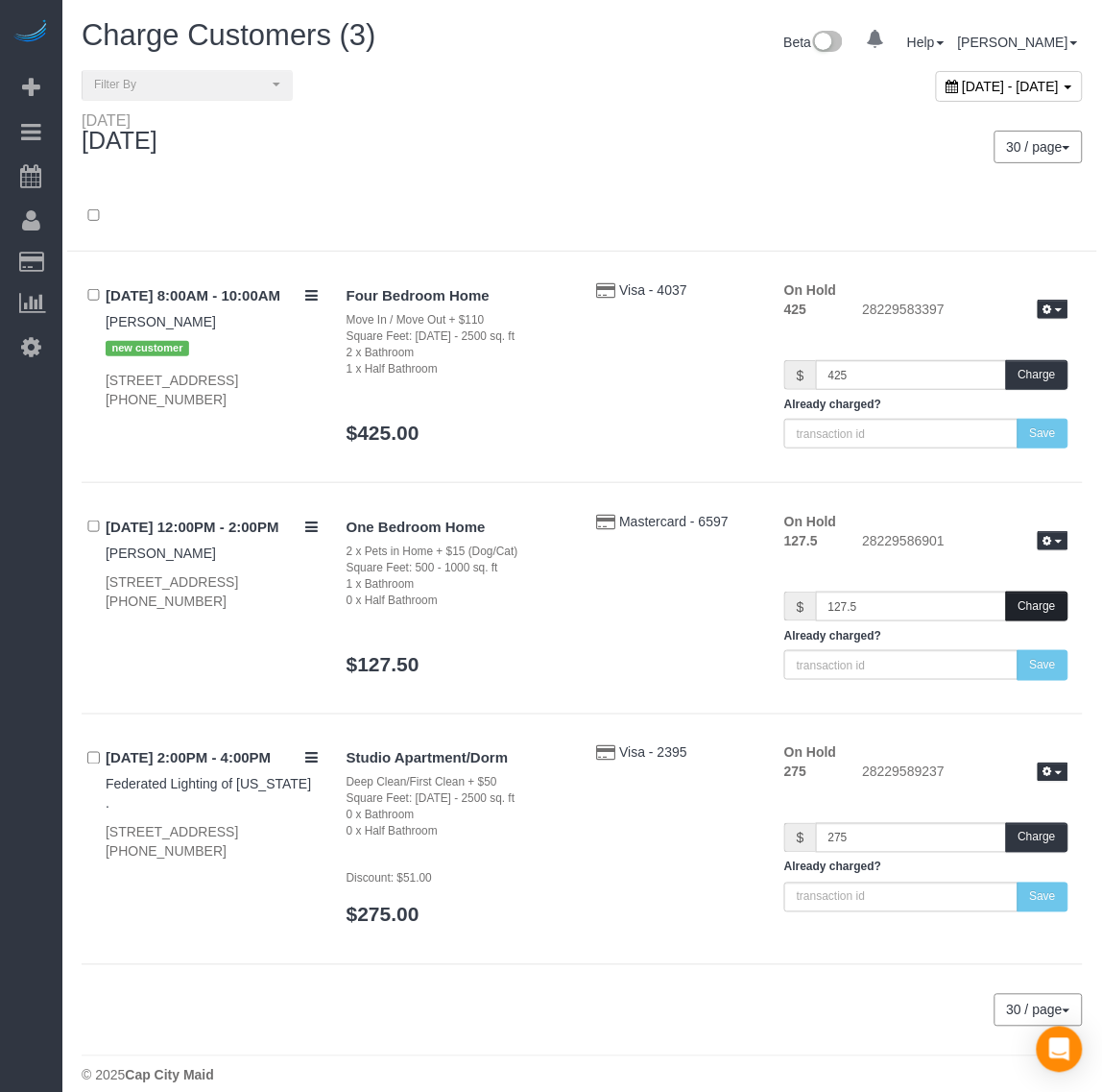
click at [1037, 592] on button "Charge" at bounding box center [1037, 607] width 63 height 30
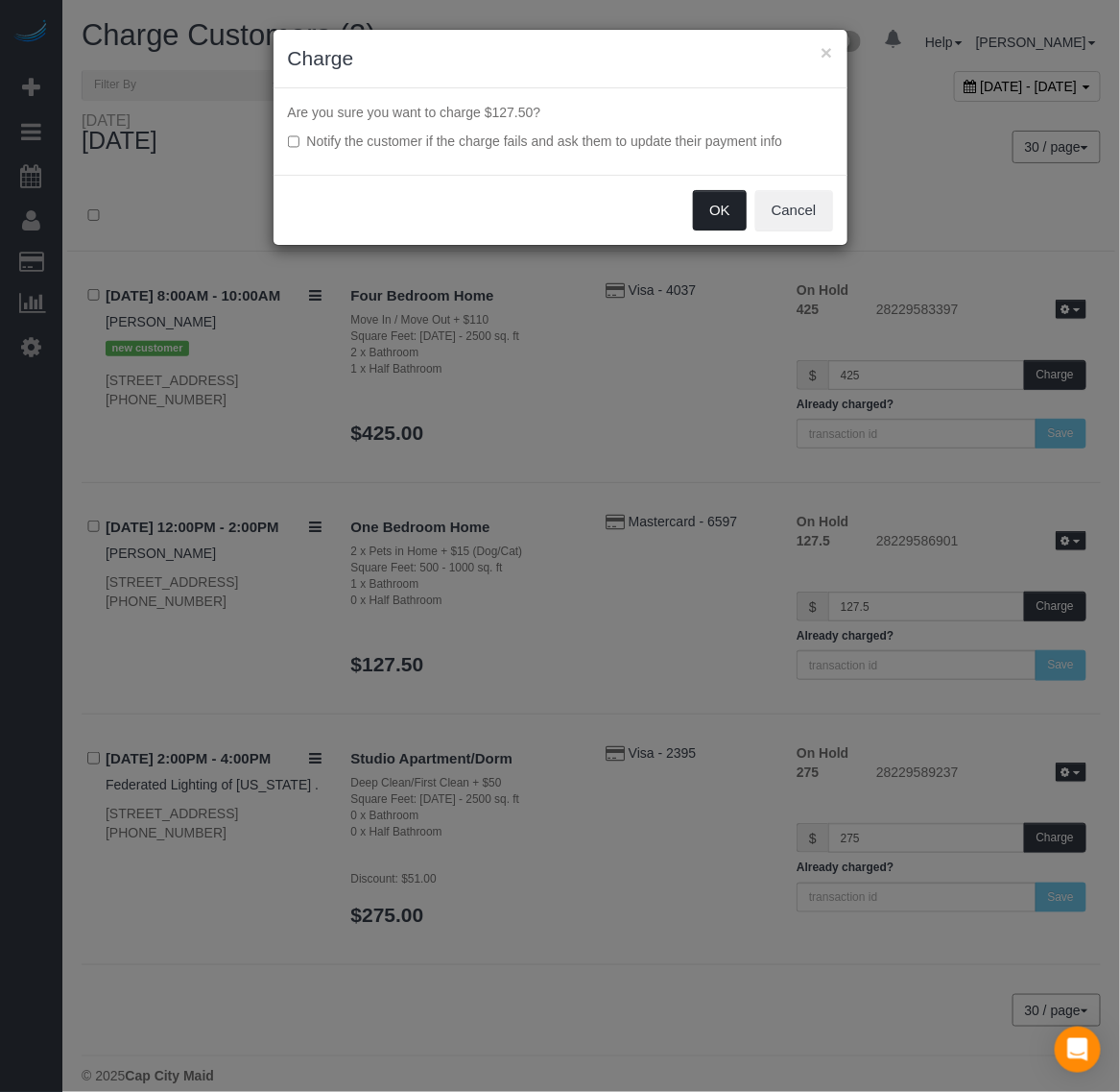
click at [702, 208] on button "OK" at bounding box center [720, 210] width 54 height 40
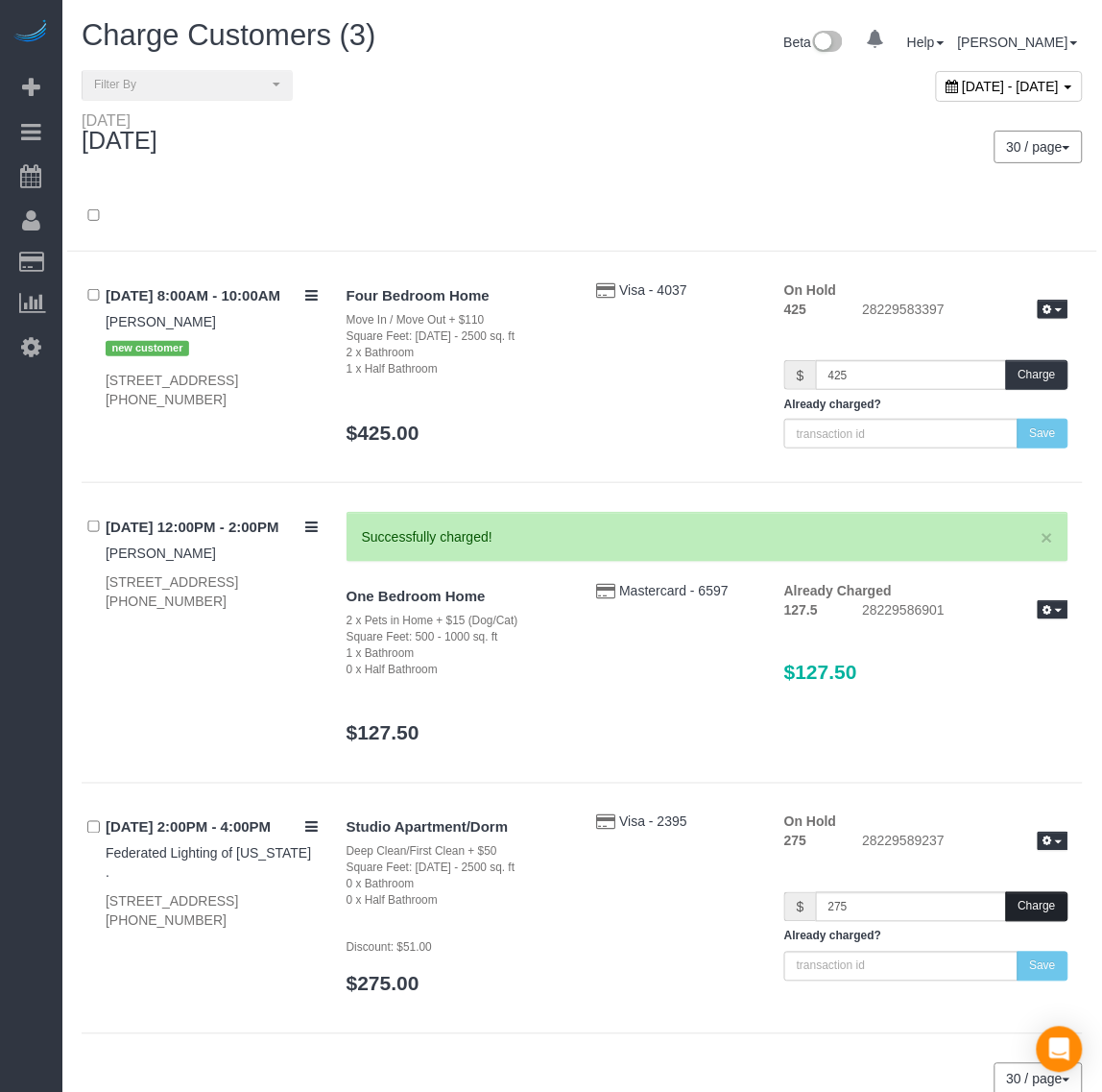
click at [1038, 898] on button "Charge" at bounding box center [1037, 907] width 63 height 30
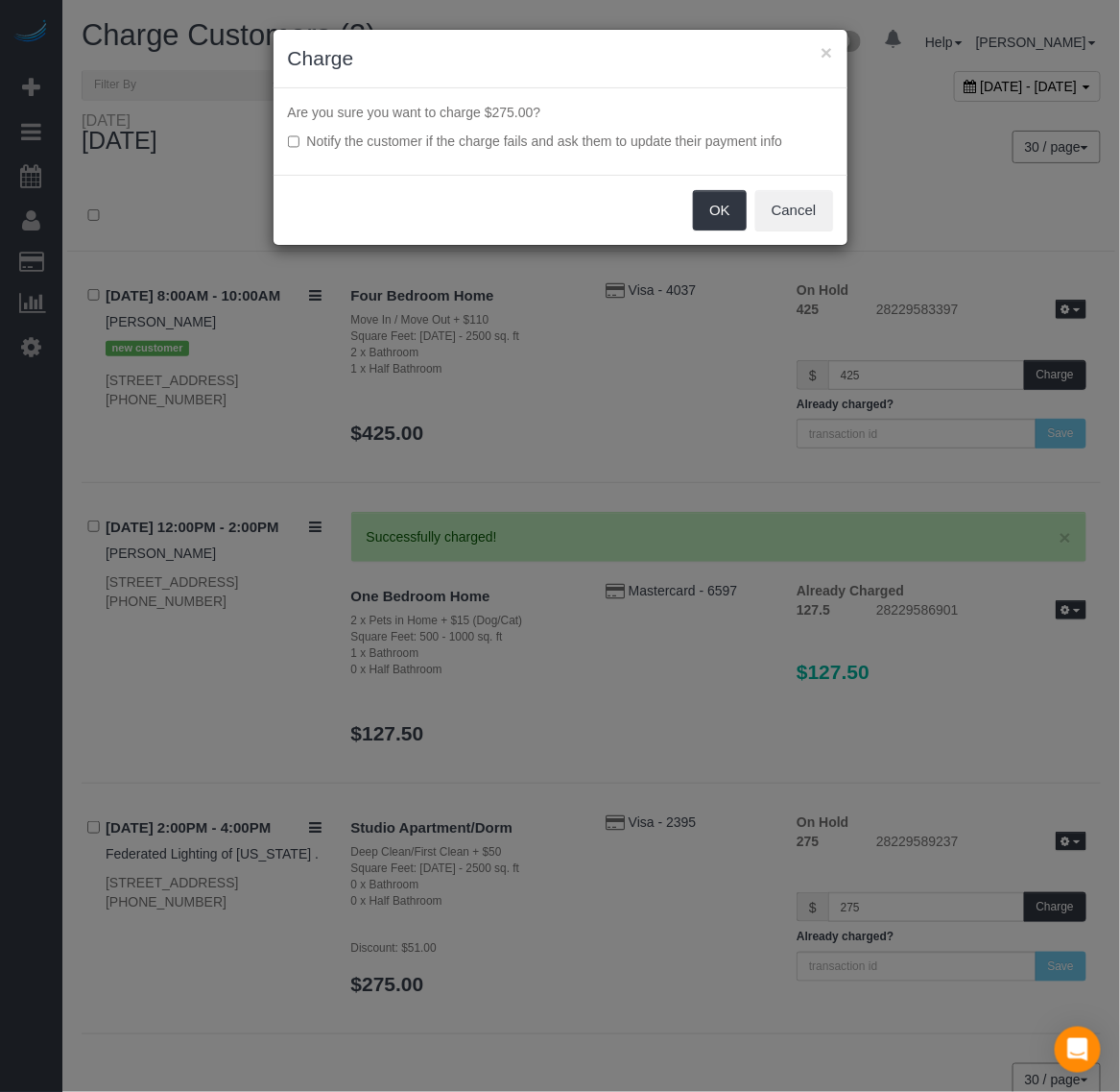
click at [726, 233] on div "OK Cancel" at bounding box center [560, 210] width 574 height 70
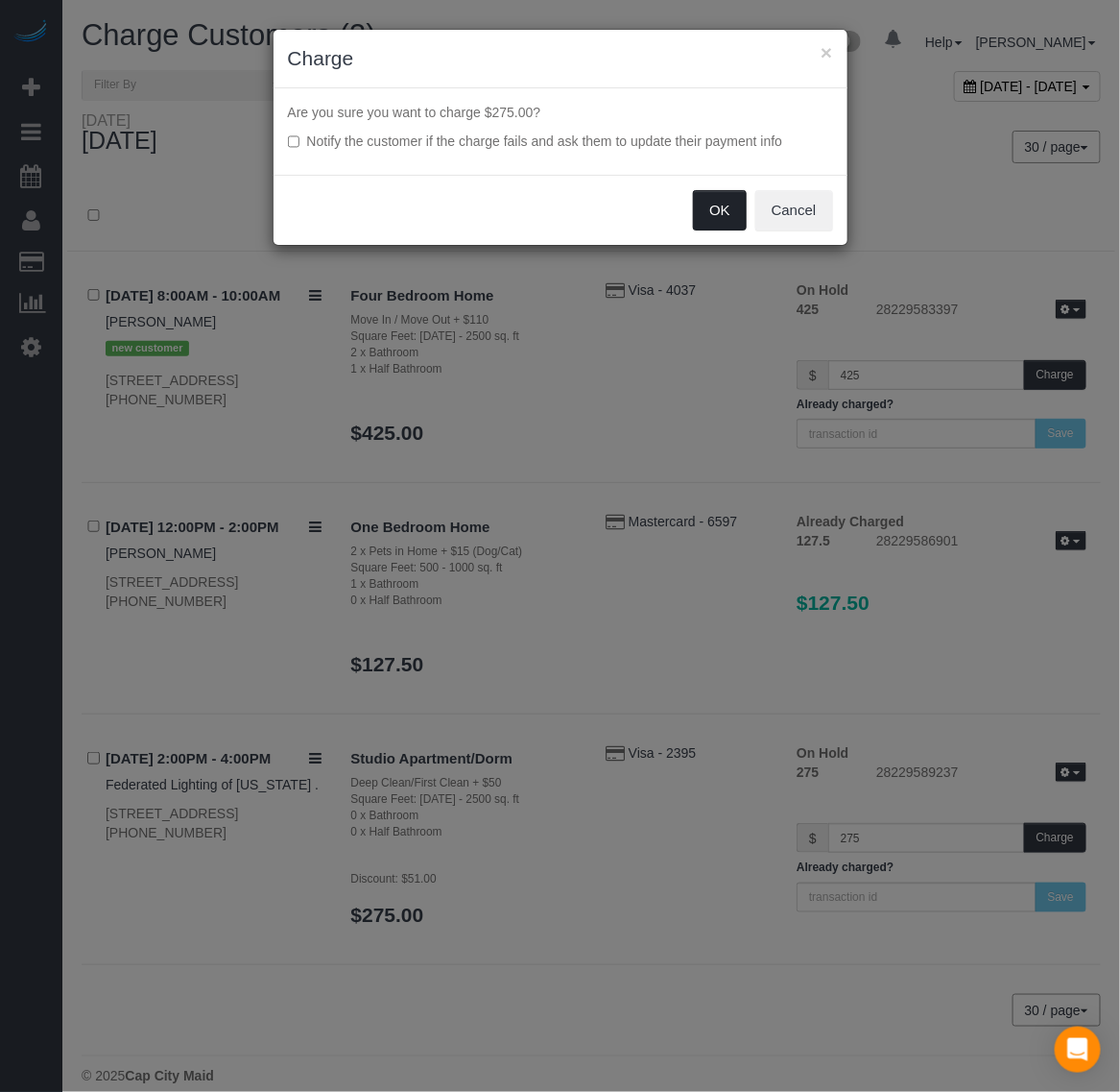
click at [730, 222] on button "OK" at bounding box center [720, 210] width 54 height 40
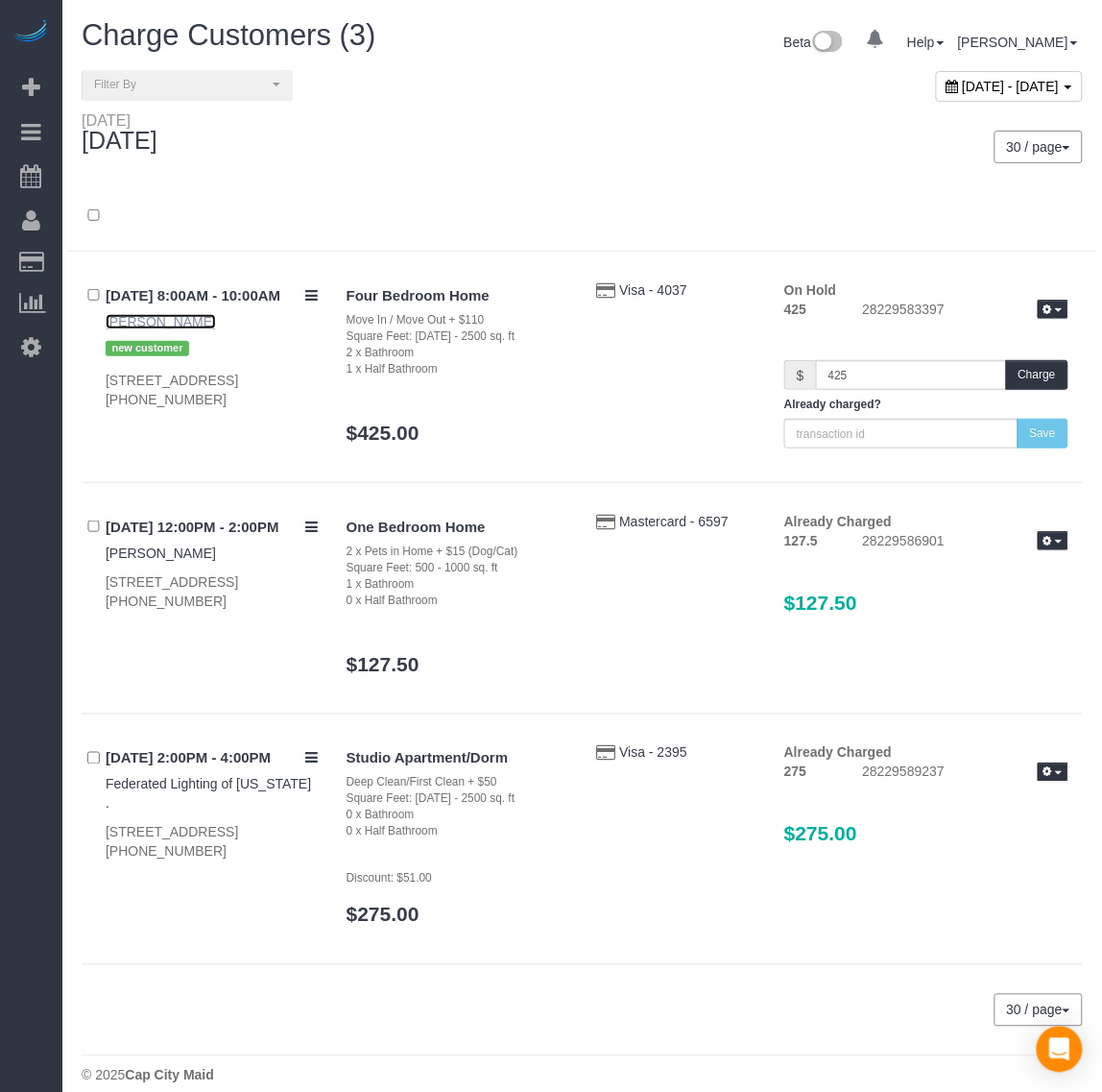
click at [178, 317] on link "[PERSON_NAME]" at bounding box center [161, 321] width 111 height 15
click at [1037, 365] on button "Charge" at bounding box center [1037, 375] width 63 height 30
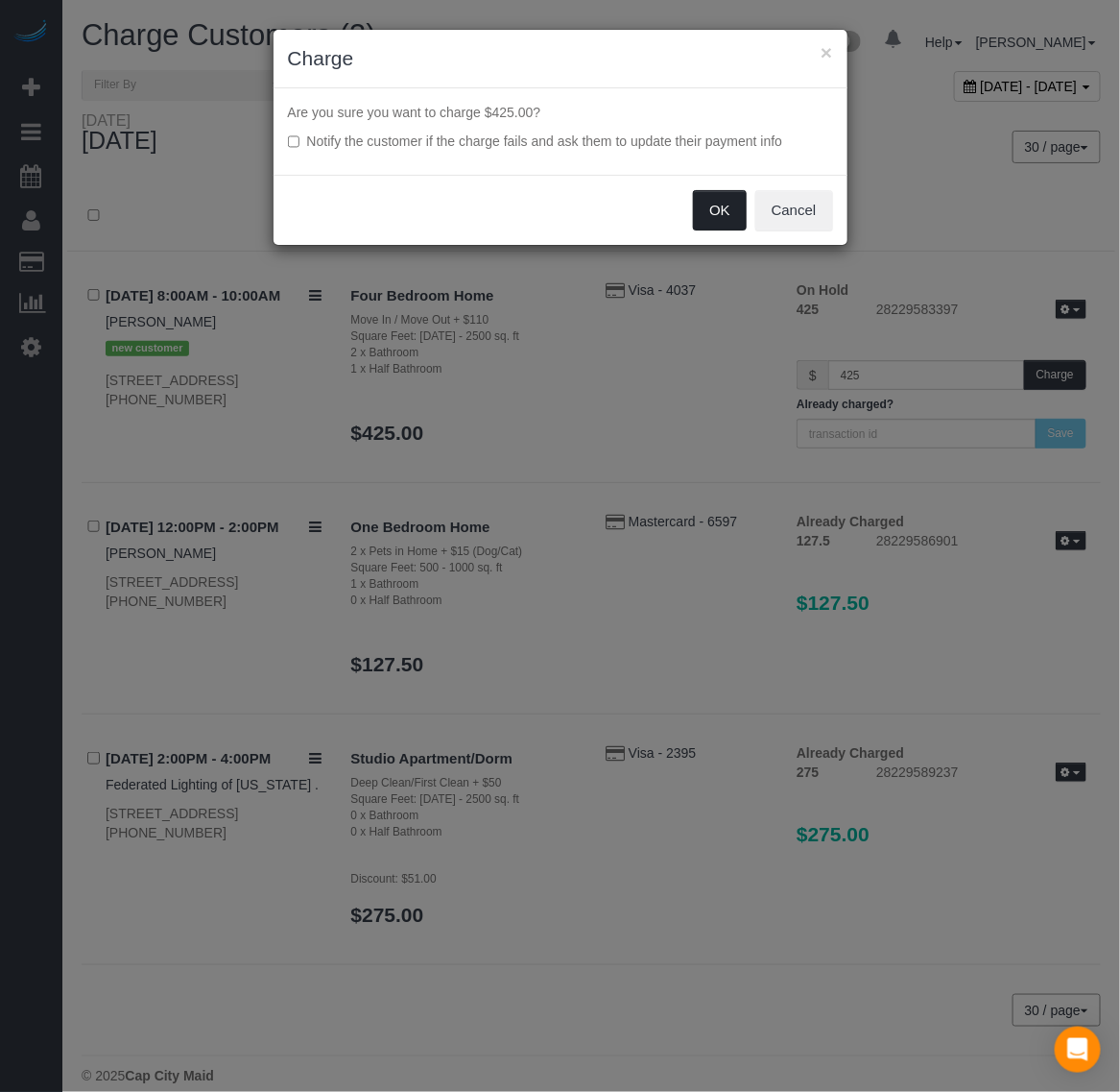
click at [703, 209] on button "OK" at bounding box center [720, 210] width 54 height 40
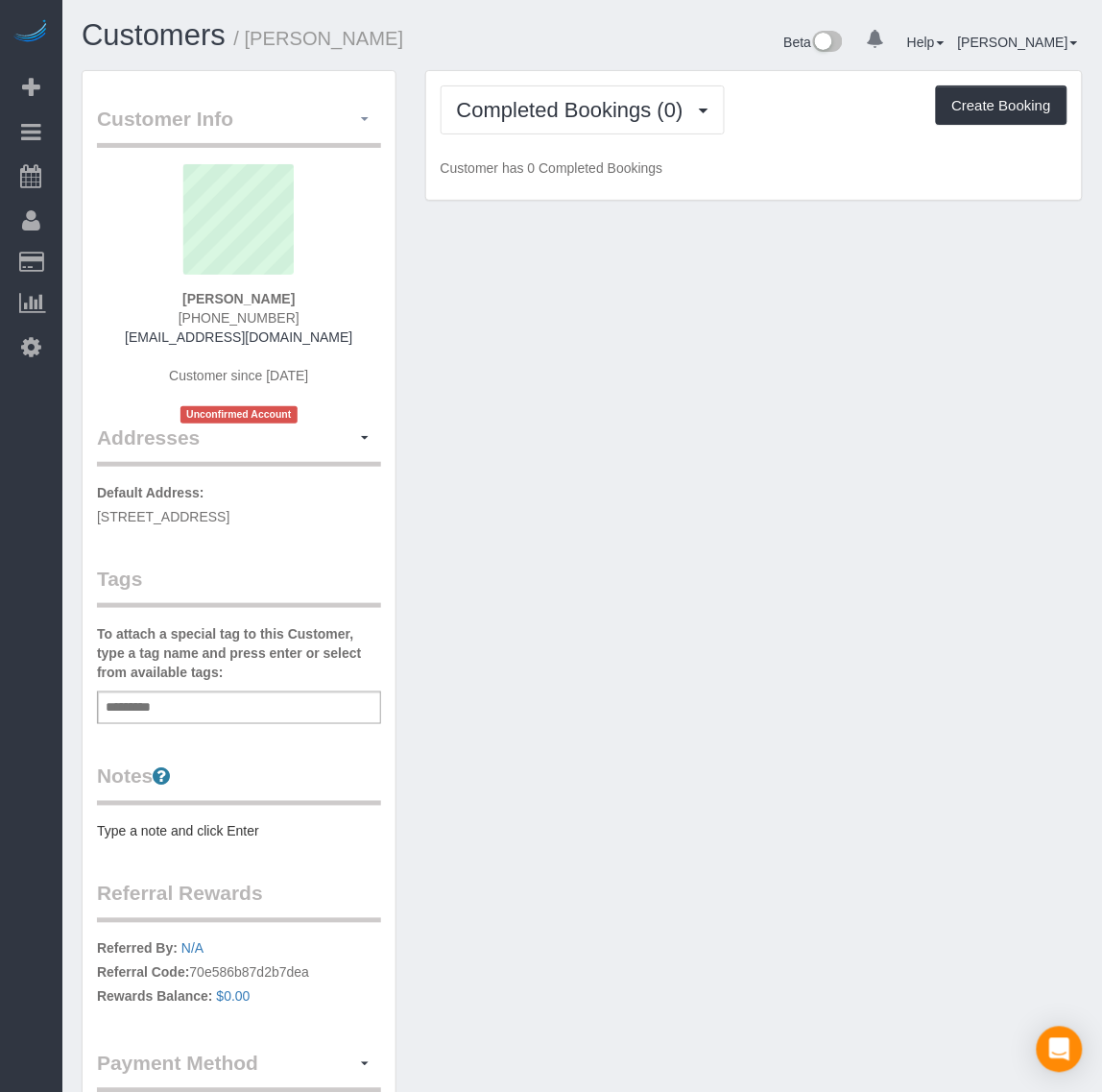
click at [370, 123] on button "button" at bounding box center [364, 120] width 33 height 30
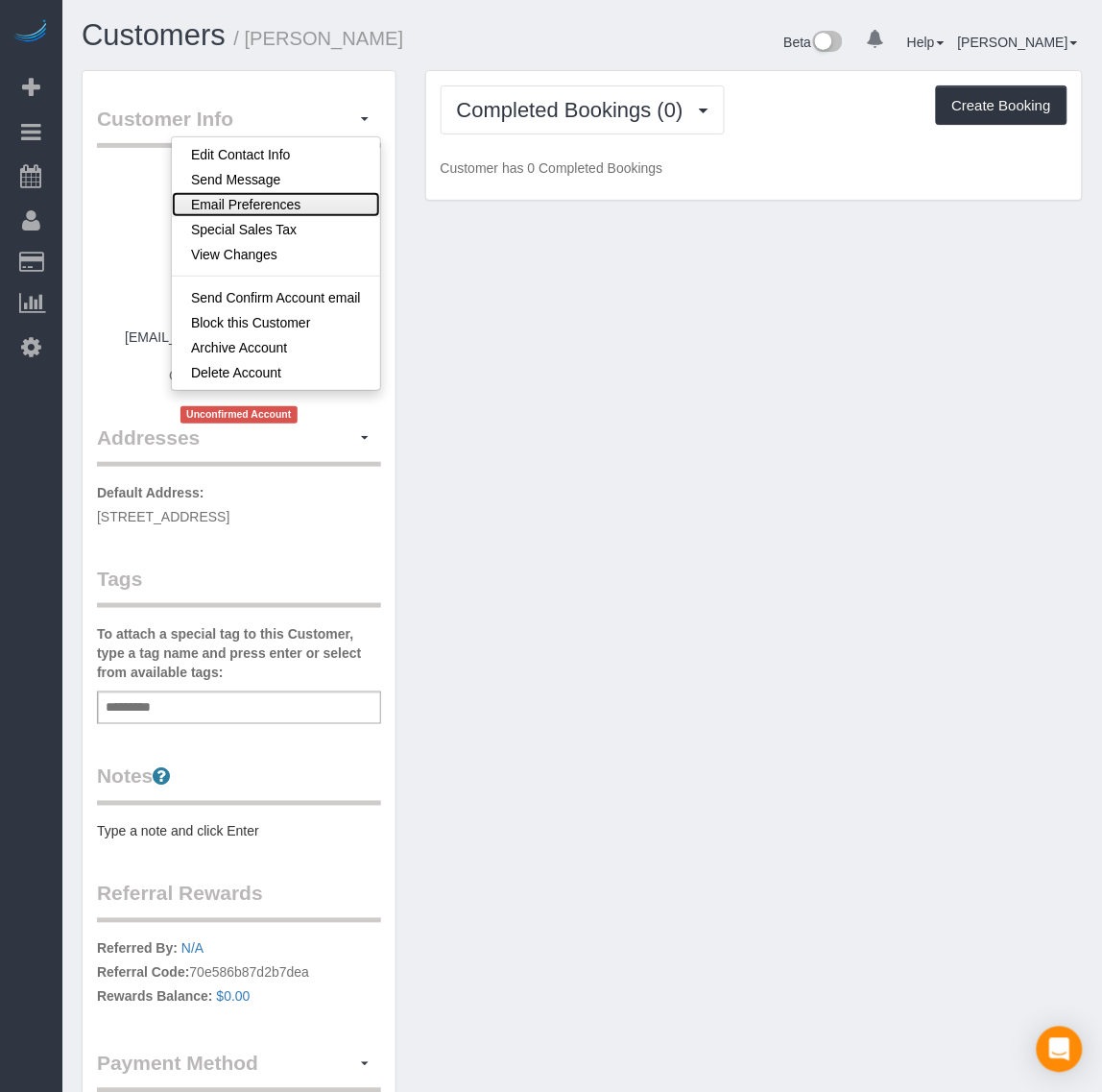
click at [313, 200] on link "Email Preferences" at bounding box center [276, 204] width 209 height 25
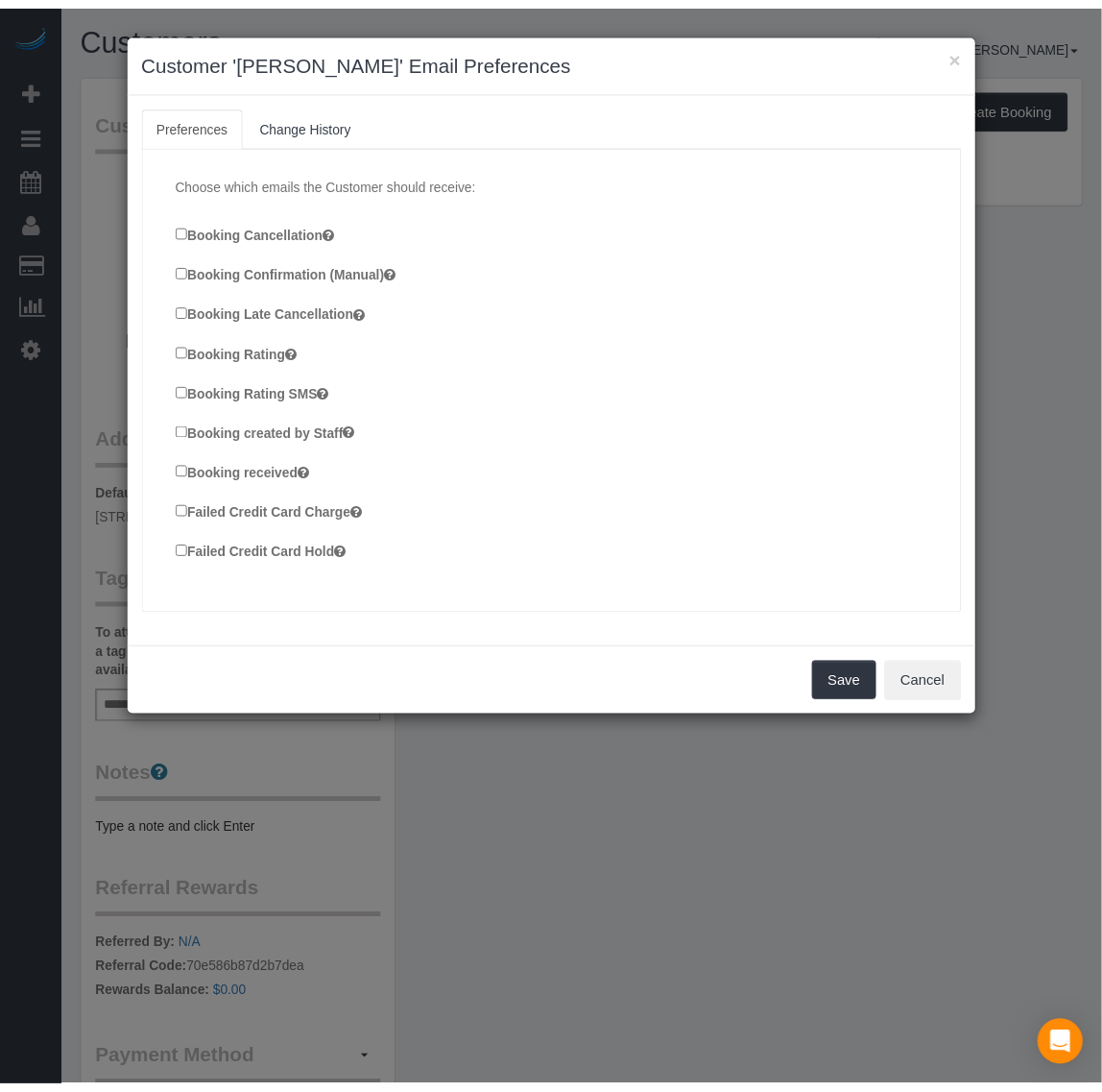
scroll to position [120, 0]
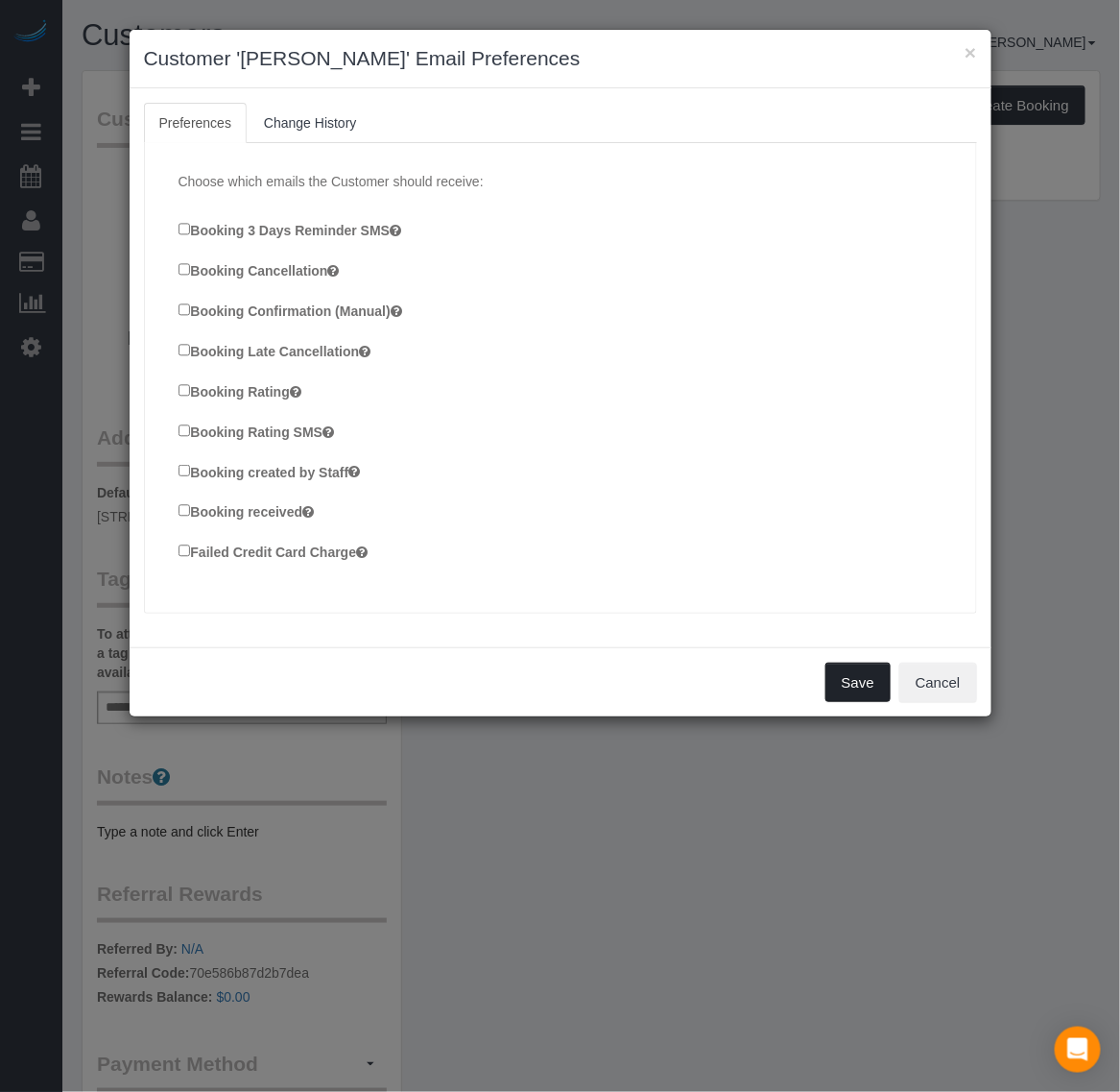
click at [854, 688] on button "Save" at bounding box center [857, 683] width 65 height 40
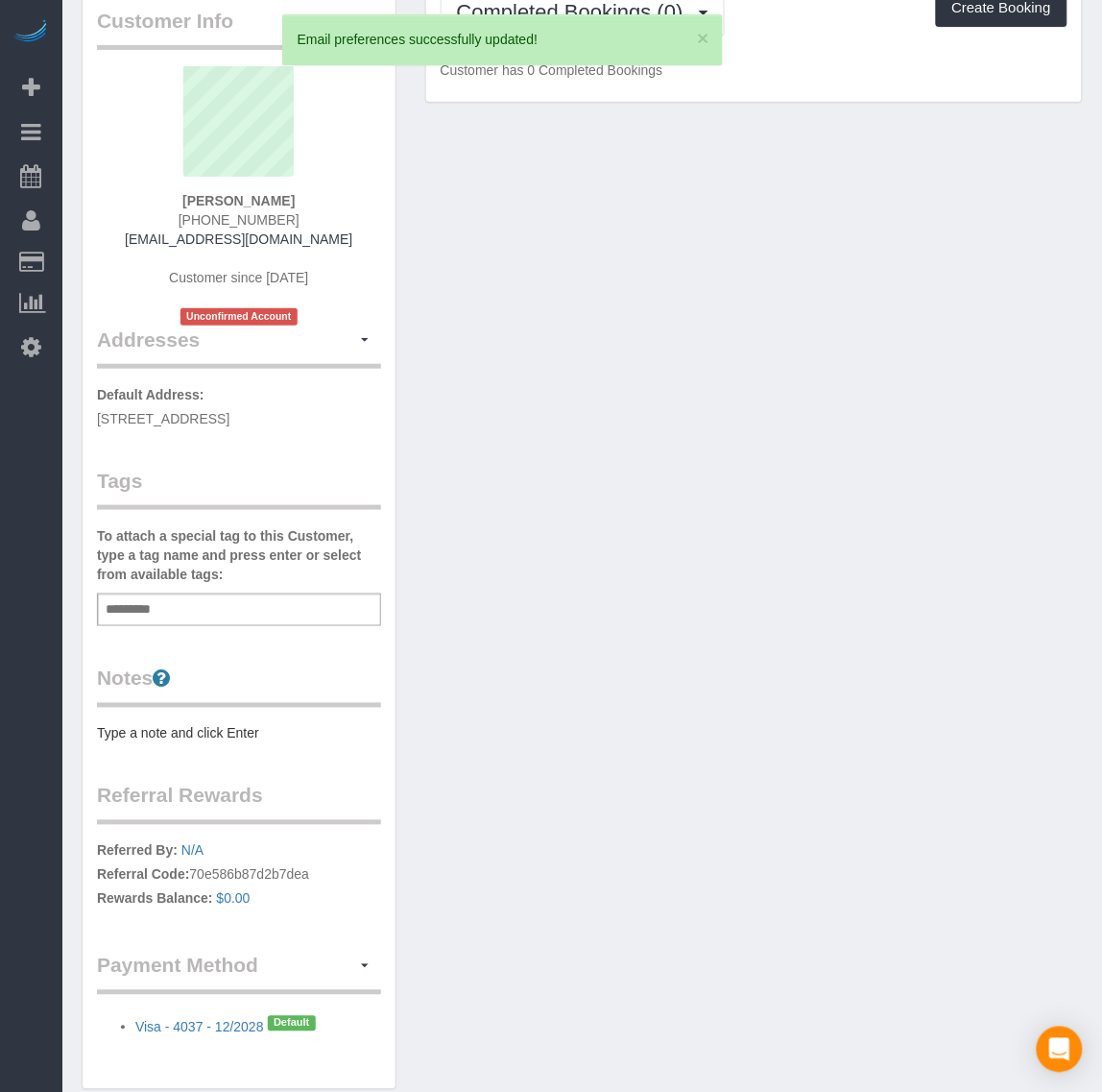
scroll to position [181, 0]
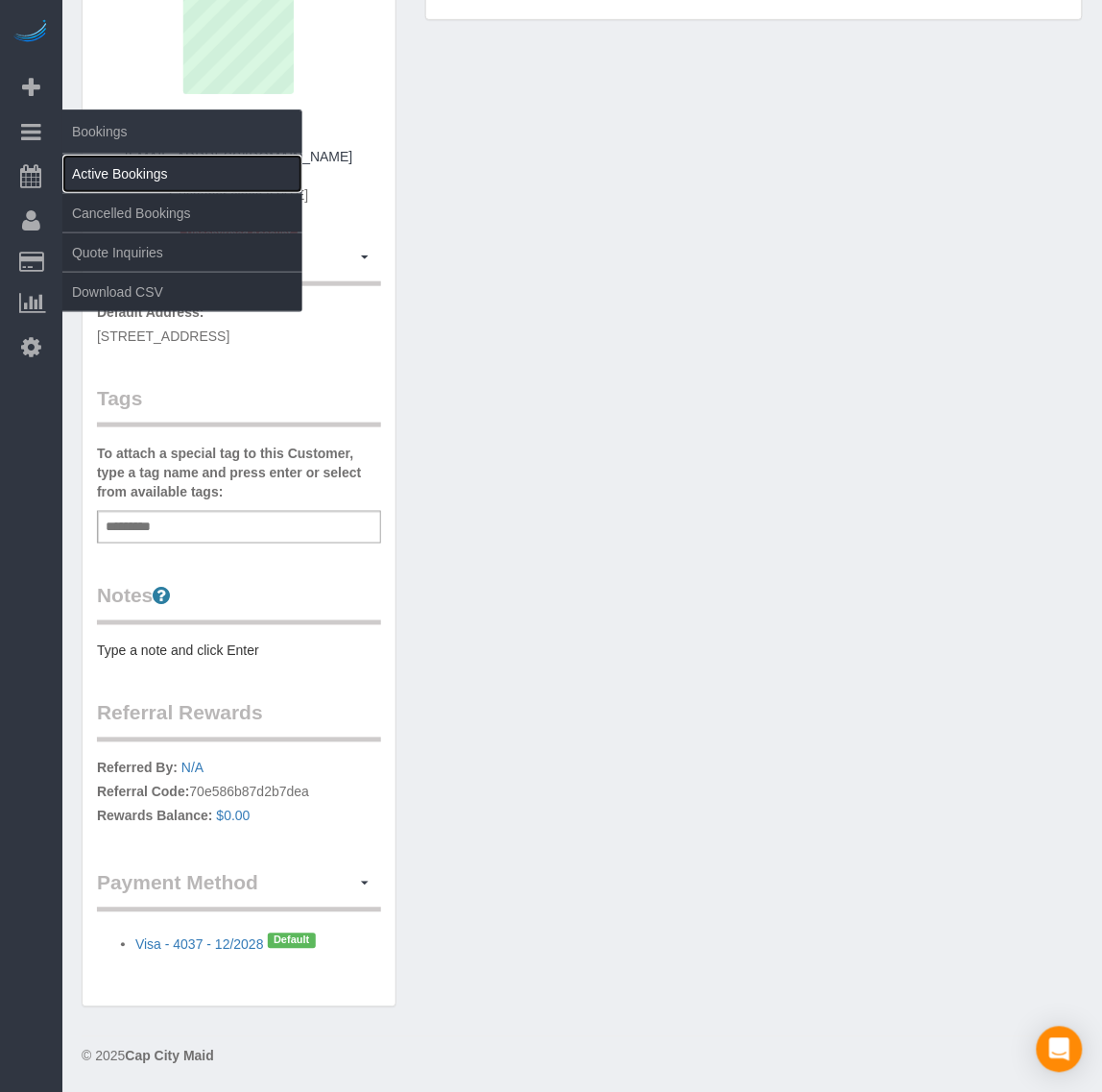
click at [93, 168] on link "Active Bookings" at bounding box center [183, 174] width 240 height 38
